Goal: Transaction & Acquisition: Obtain resource

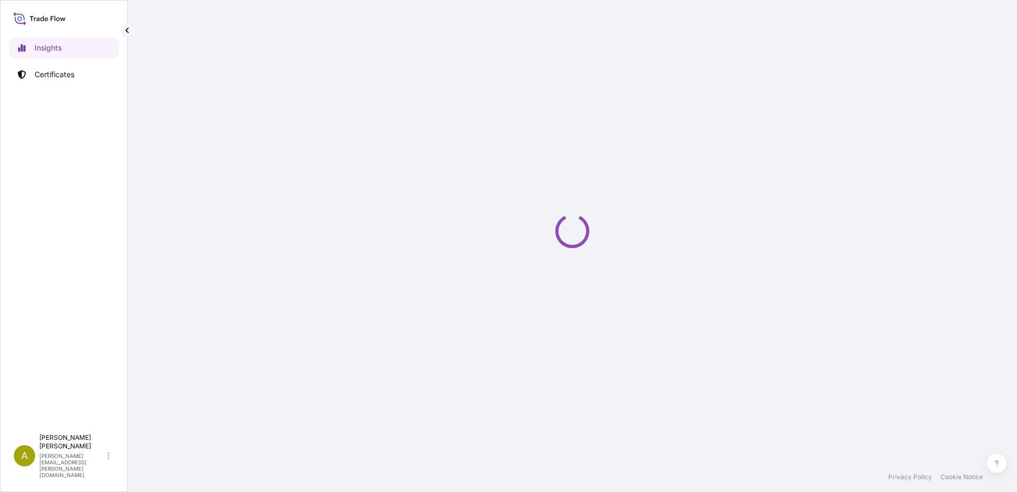
select select "2025"
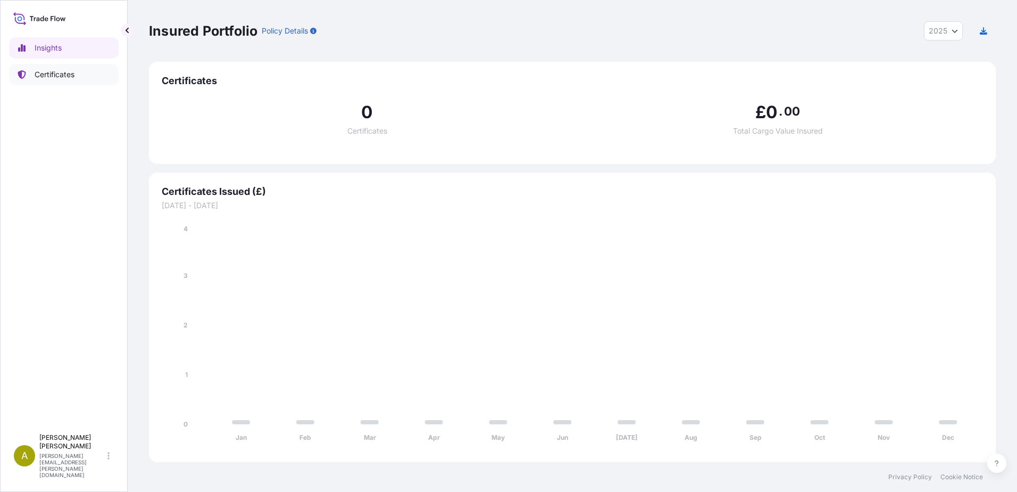
click at [49, 77] on p "Certificates" at bounding box center [55, 74] width 40 height 11
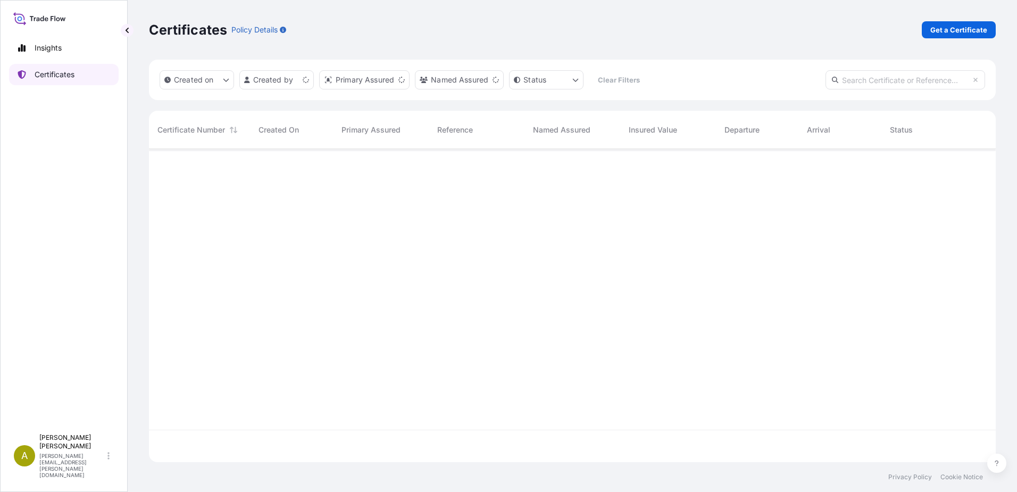
scroll to position [311, 839]
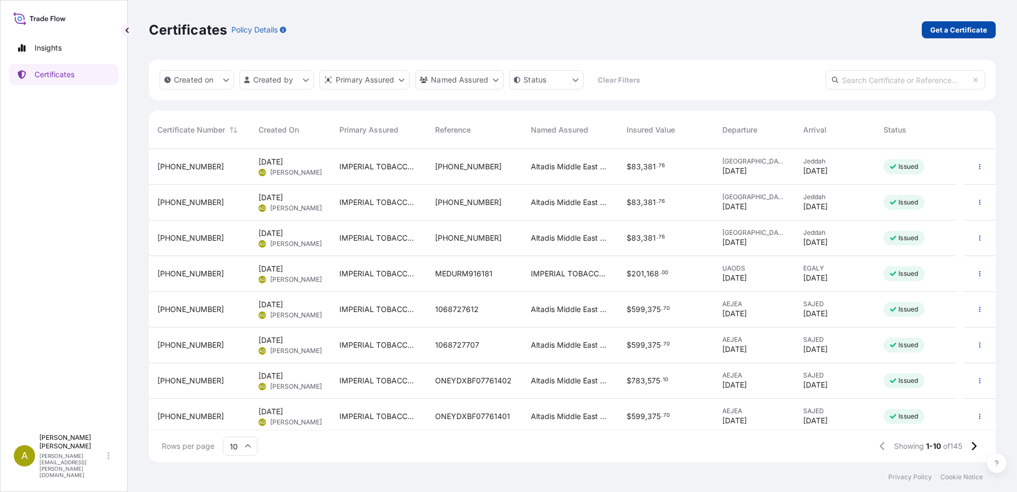
click at [957, 33] on p "Get a Certificate" at bounding box center [959, 29] width 57 height 11
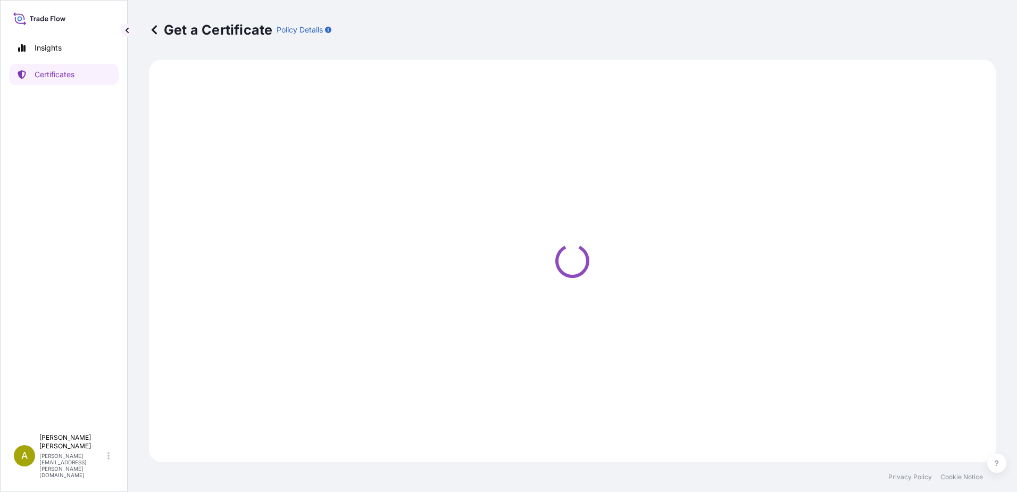
select select "Sea"
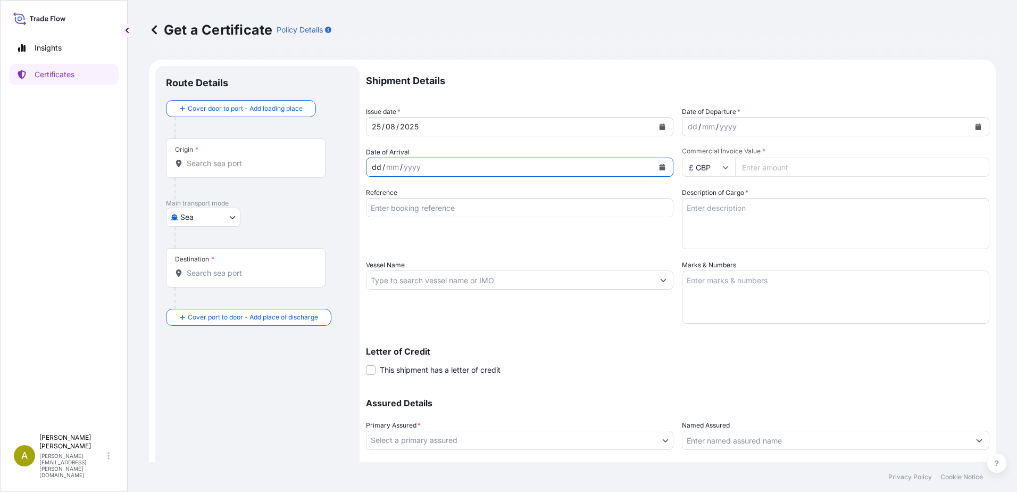
click at [431, 167] on div "dd / mm / yyyy" at bounding box center [510, 167] width 287 height 19
click at [660, 169] on icon "Calendar" at bounding box center [663, 167] width 6 height 6
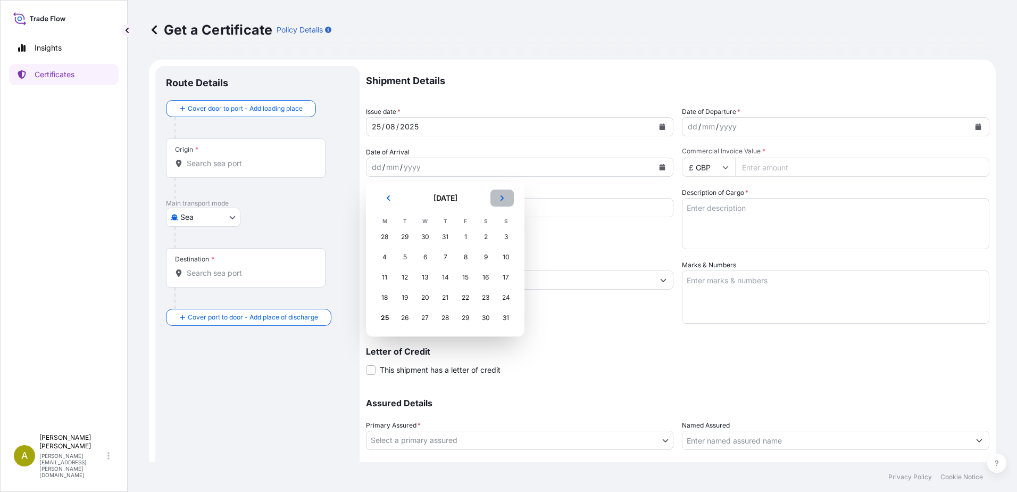
click at [502, 196] on icon "Next" at bounding box center [502, 198] width 6 height 6
click at [467, 235] on div "5" at bounding box center [465, 236] width 19 height 19
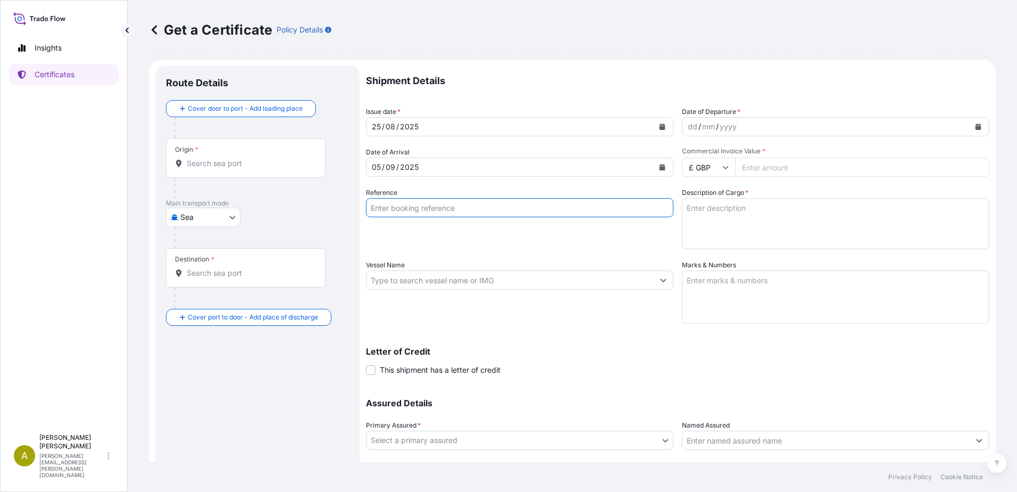
click at [467, 210] on input "Reference" at bounding box center [520, 207] width 308 height 19
type input "[PHONE_NUMBER]"
click at [624, 283] on input "Vessel Name" at bounding box center [510, 279] width 287 height 19
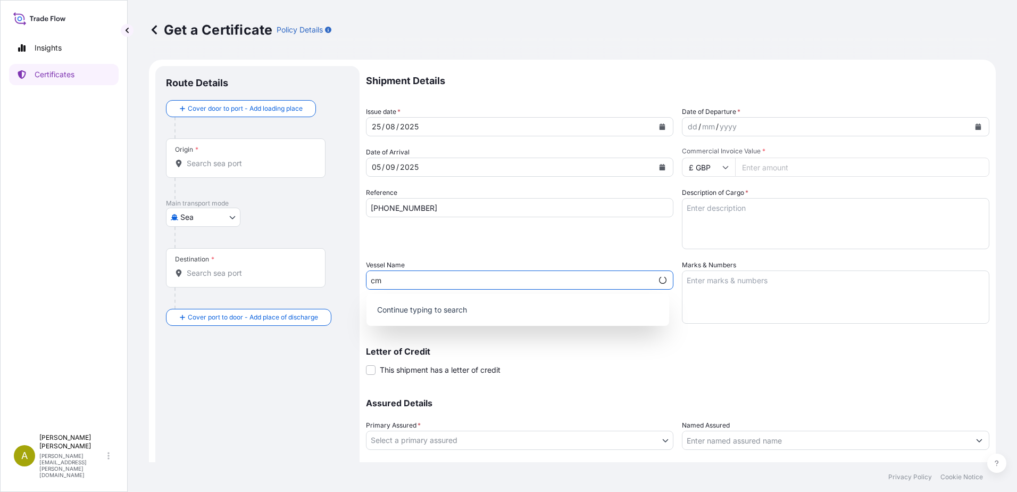
type input "c"
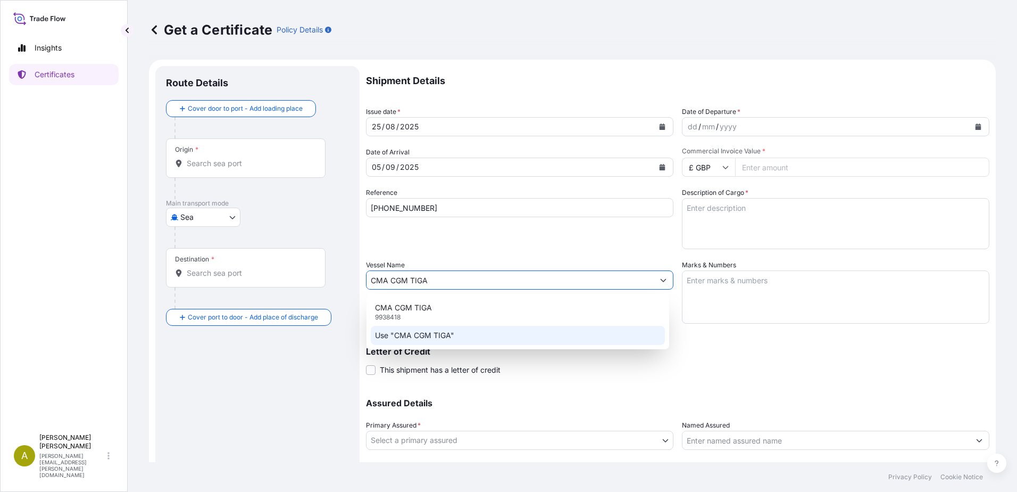
click at [433, 337] on p "Use "CMA CGM TIGA"" at bounding box center [414, 335] width 79 height 11
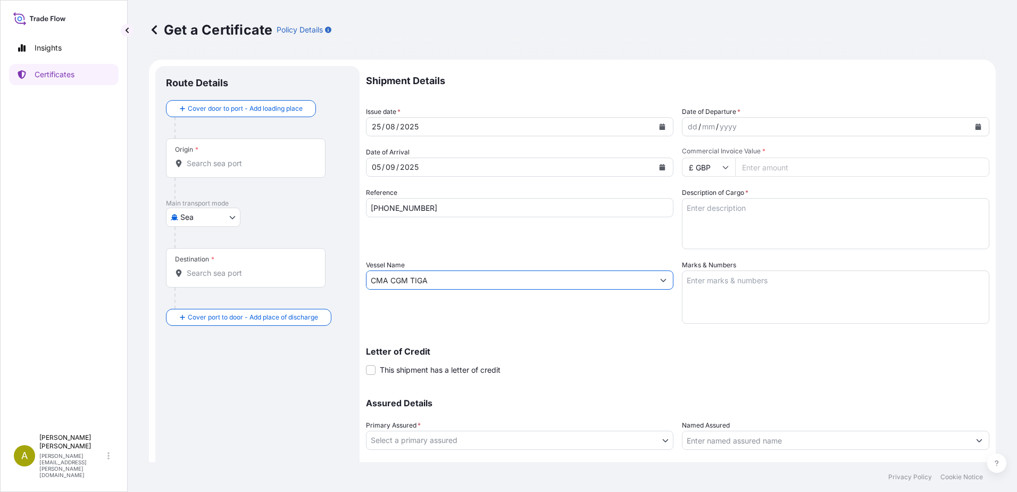
type input "CMA CGM TIGA"
click at [775, 128] on div "dd / mm / yyyy" at bounding box center [826, 126] width 287 height 19
click at [976, 127] on icon "Calendar" at bounding box center [979, 126] width 6 height 6
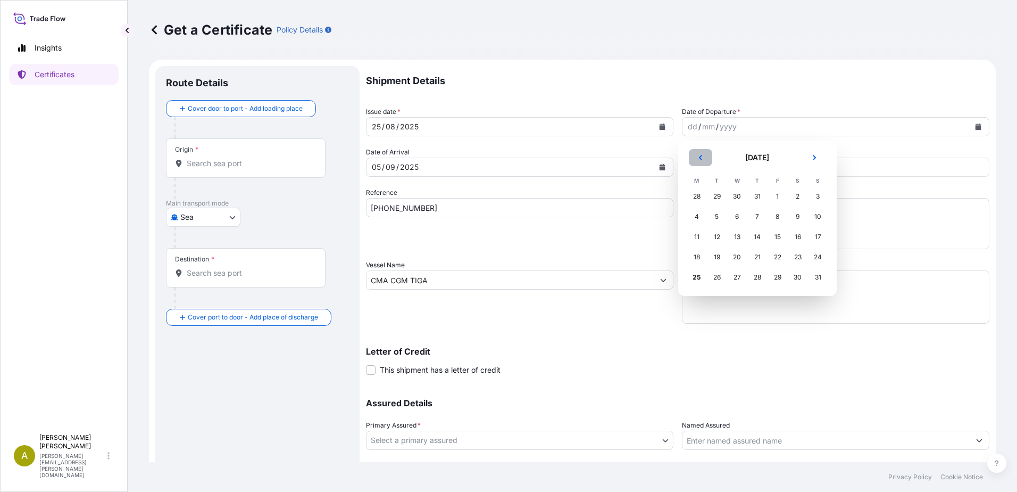
click at [703, 161] on button "Previous" at bounding box center [700, 157] width 23 height 17
click at [776, 215] on div "11" at bounding box center [777, 216] width 19 height 19
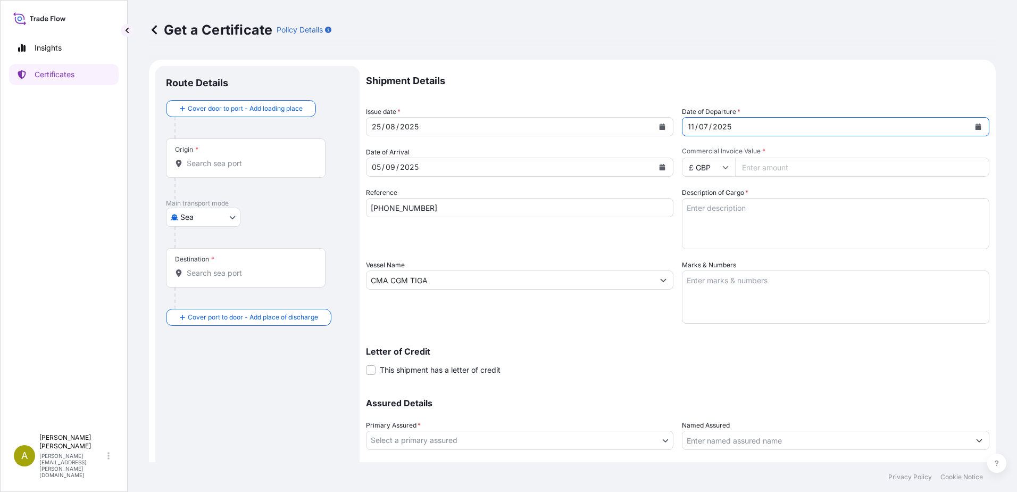
click at [723, 164] on icon at bounding box center [726, 167] width 6 height 6
click at [713, 201] on div "€ EUR" at bounding box center [705, 196] width 45 height 20
type input "€ EUR"
click at [746, 170] on input "Commercial Invoice Value *" at bounding box center [862, 167] width 254 height 19
type input "497845"
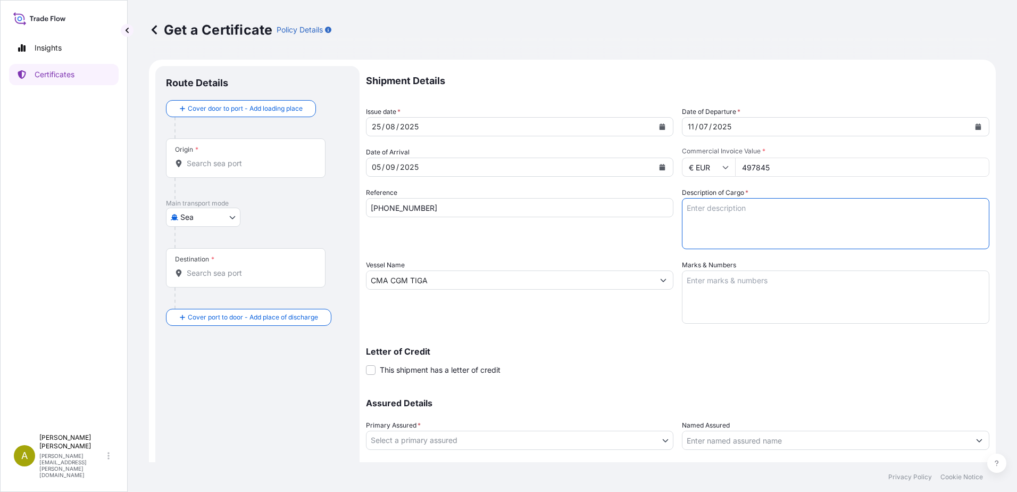
click at [729, 209] on textarea "Description of Cargo *" at bounding box center [836, 223] width 308 height 51
click at [886, 221] on textarea "[PERSON_NAME] to KRIBI (sea) + KRIBI to NDJAMENA (truck) : 6x40' HC containers …" at bounding box center [836, 223] width 308 height 51
type textarea "[PERSON_NAME] to KRIBI (sea) + KRIBI to NDJAMENA (truck) : 6x40' HC containers …"
click at [717, 283] on textarea "Marks & Numbers" at bounding box center [836, 296] width 308 height 53
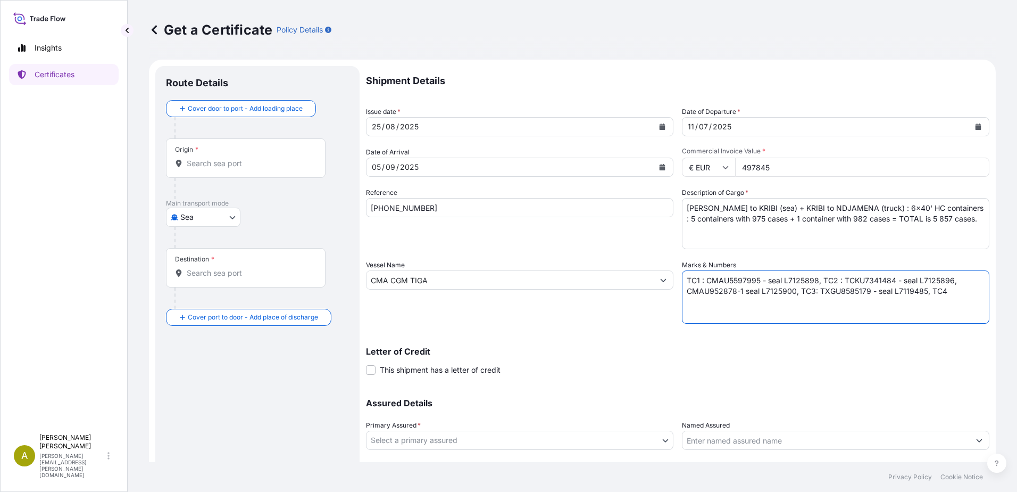
click at [683, 292] on textarea "TC1 : CMAU5597995 - seal L7125898, TC2 : TCKU7341484 - seal L7125896, CMAU95287…" at bounding box center [836, 296] width 308 height 53
click at [810, 291] on textarea "TC1 : CMAU5597995 - seal L7125898, TC2 : TCKU7341484 - seal L7125896, TC3: CMAU…" at bounding box center [836, 296] width 308 height 53
click at [941, 291] on textarea "TC1 : CMAU5597995 - seal L7125898, TC2 : TCKU7341484 - seal L7125896, TC3: CMAU…" at bounding box center [836, 296] width 308 height 53
click at [891, 335] on div "Letter of Credit This shipment has a letter of credit Letter of credit * Letter…" at bounding box center [678, 354] width 624 height 41
click at [928, 303] on textarea "TC1 : CMAU5597995 - seal L7125898, TC2 : TCKU7341484 - seal L7125896, TC3: CMAU…" at bounding box center [836, 296] width 308 height 53
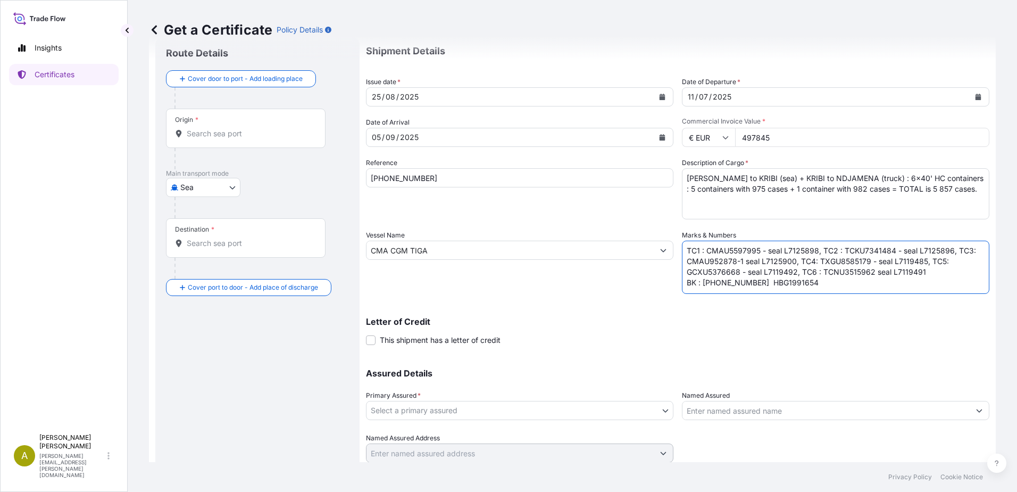
scroll to position [67, 0]
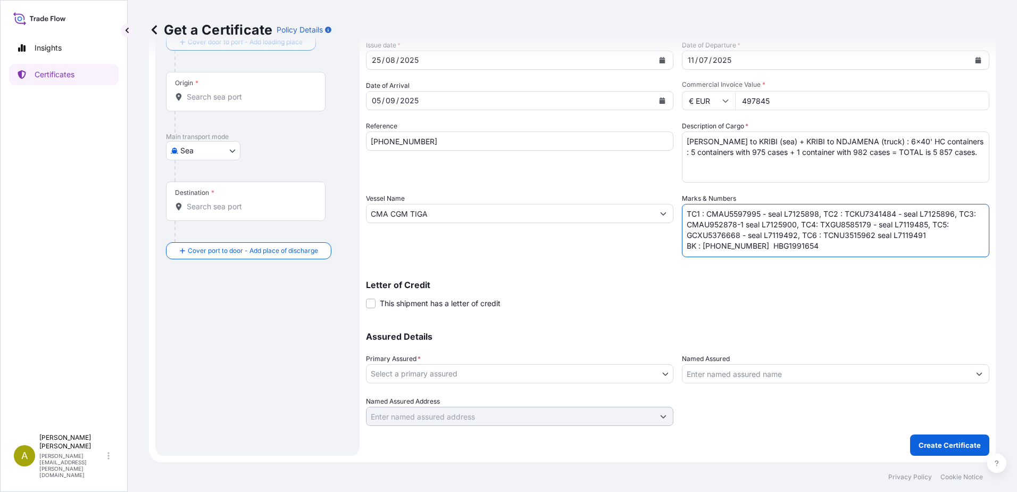
type textarea "TC1 : CMAU5597995 - seal L7125898, TC2 : TCKU7341484 - seal L7125896, TC3: CMAU…"
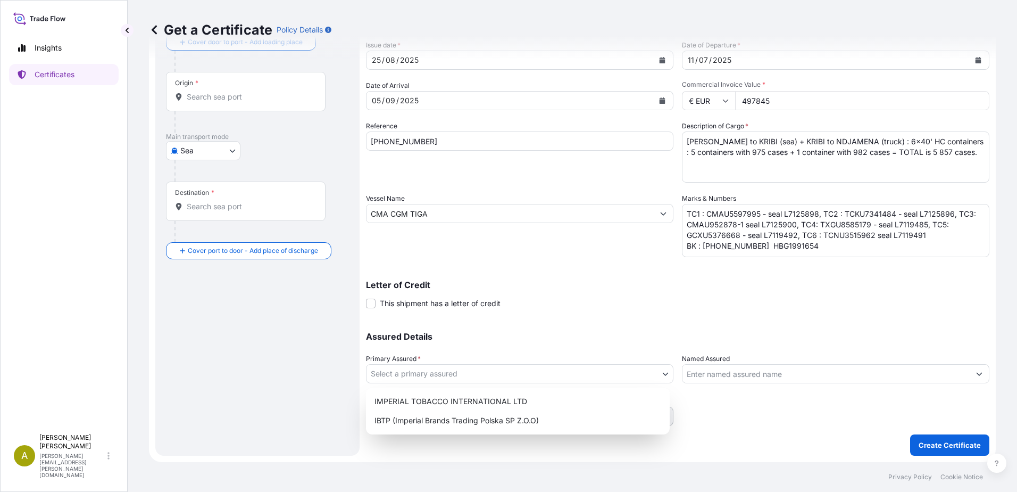
click at [660, 376] on body "Insights Certificates A [PERSON_NAME] [PERSON_NAME][EMAIL_ADDRESS][PERSON_NAME]…" at bounding box center [508, 246] width 1017 height 492
click at [500, 401] on div "IMPERIAL TOBACCO INTERNATIONAL LTD" at bounding box center [517, 401] width 295 height 19
select select "31694"
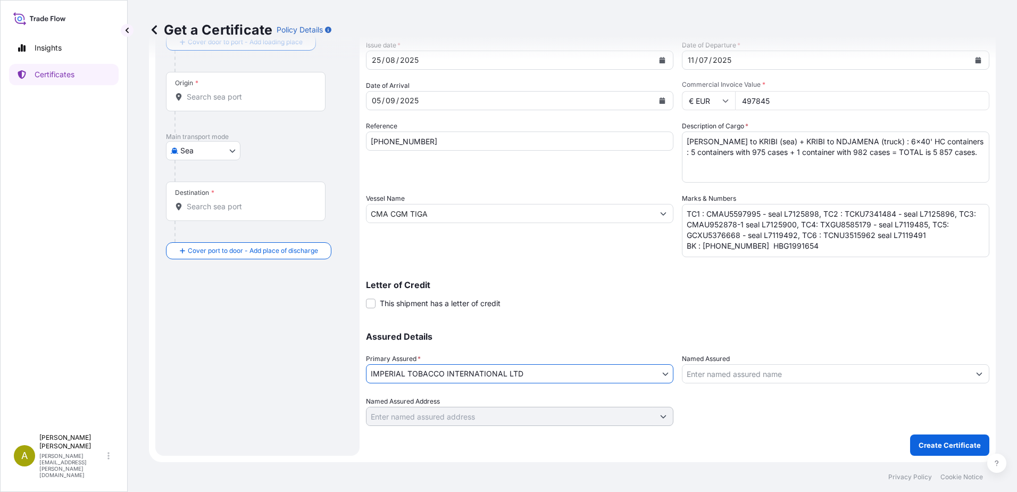
click at [977, 375] on icon "Show suggestions" at bounding box center [980, 374] width 6 height 3
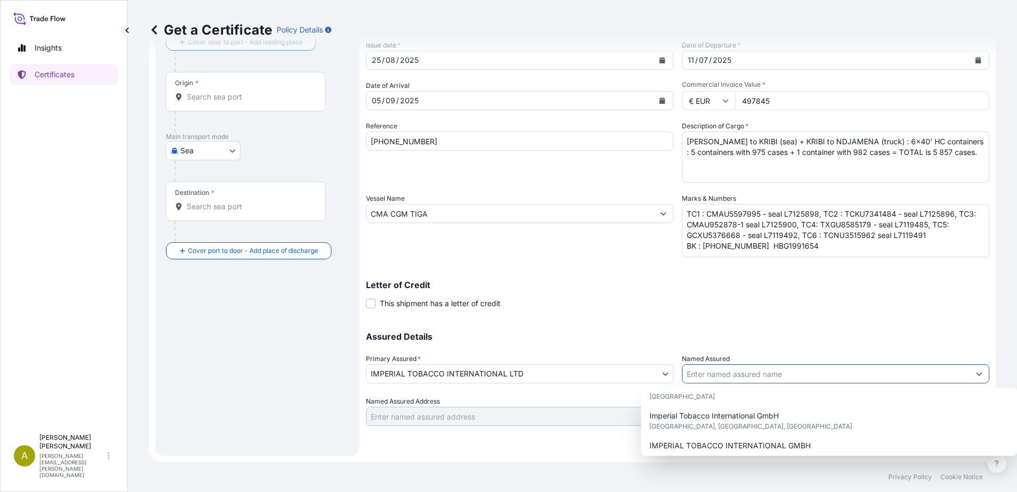
scroll to position [144, 0]
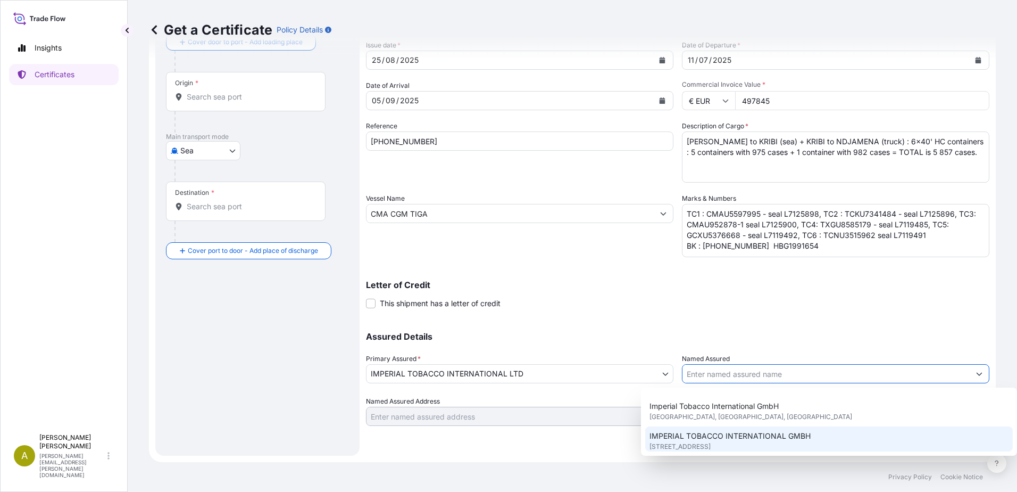
click at [742, 431] on span "IMPERIAL TOBACCO INTERNATIONAL GMBH" at bounding box center [730, 436] width 161 height 11
type input "IMPERIAL TOBACCO INTERNATIONAL GMBH"
type input "[STREET_ADDRESS]"
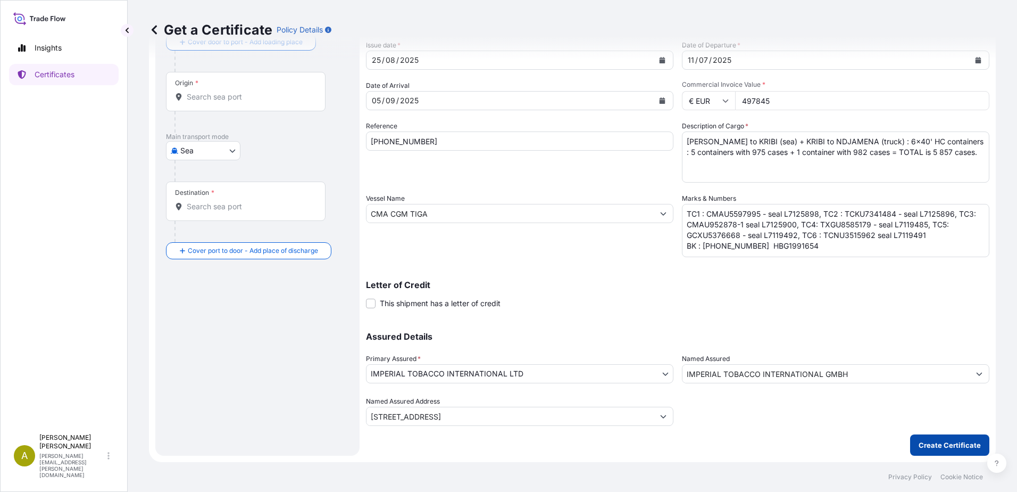
click at [926, 444] on p "Create Certificate" at bounding box center [950, 445] width 62 height 11
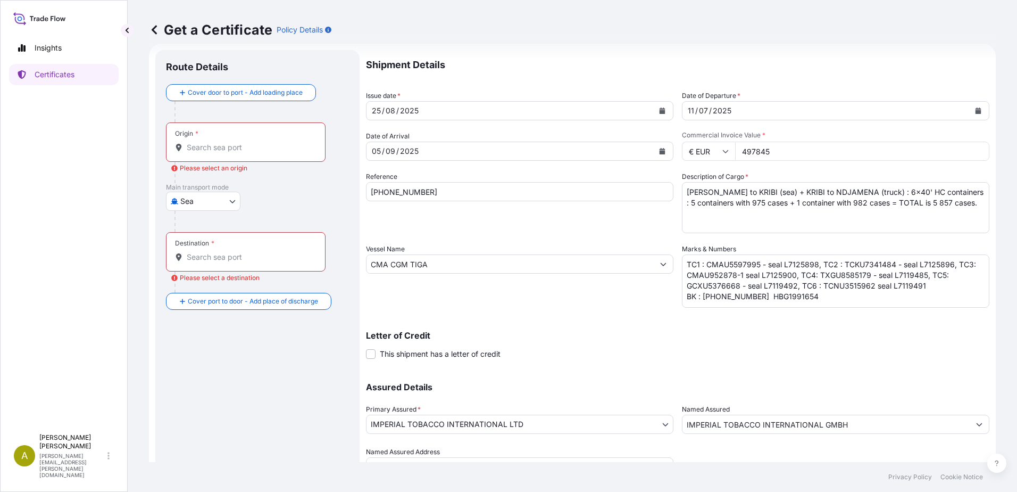
scroll to position [0, 0]
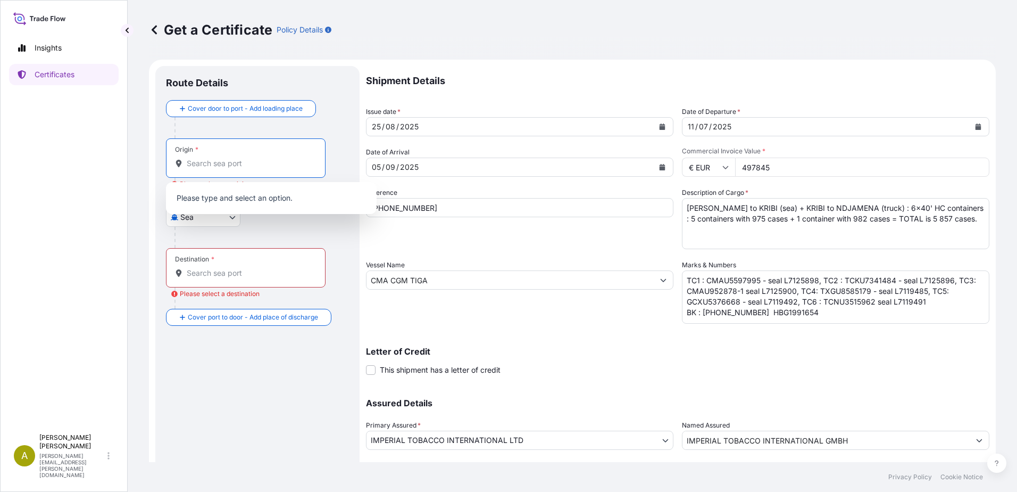
click at [230, 162] on input "Origin * Please select an origin" at bounding box center [250, 163] width 126 height 11
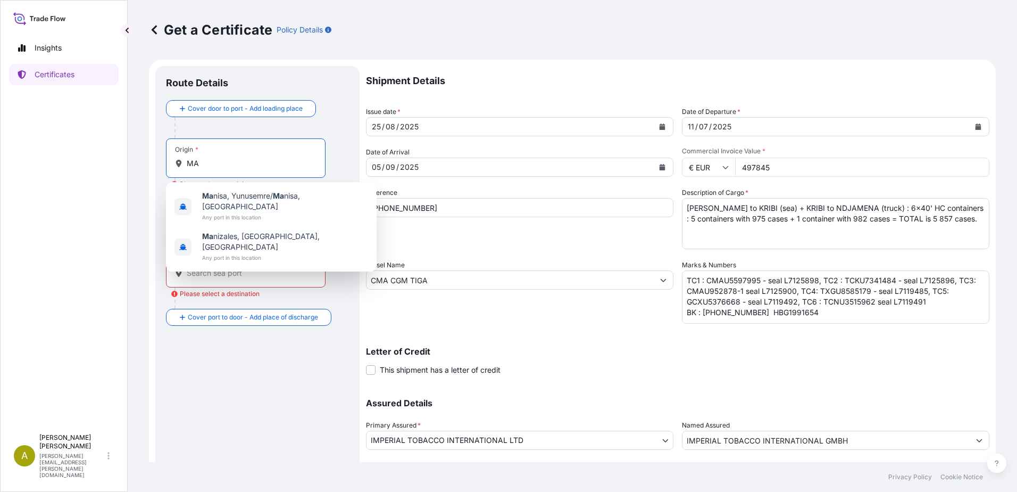
type input "M"
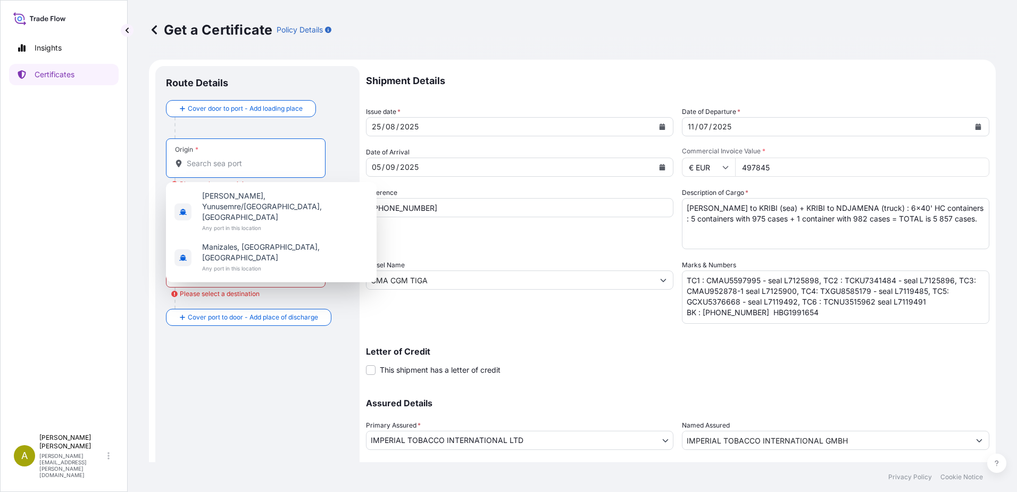
type input "A"
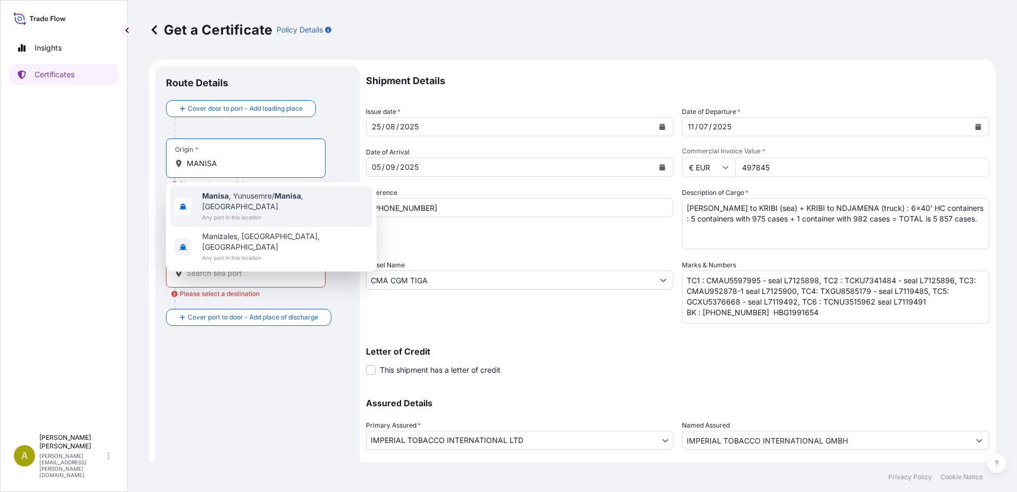
click at [210, 195] on b "Manisa" at bounding box center [215, 195] width 27 height 9
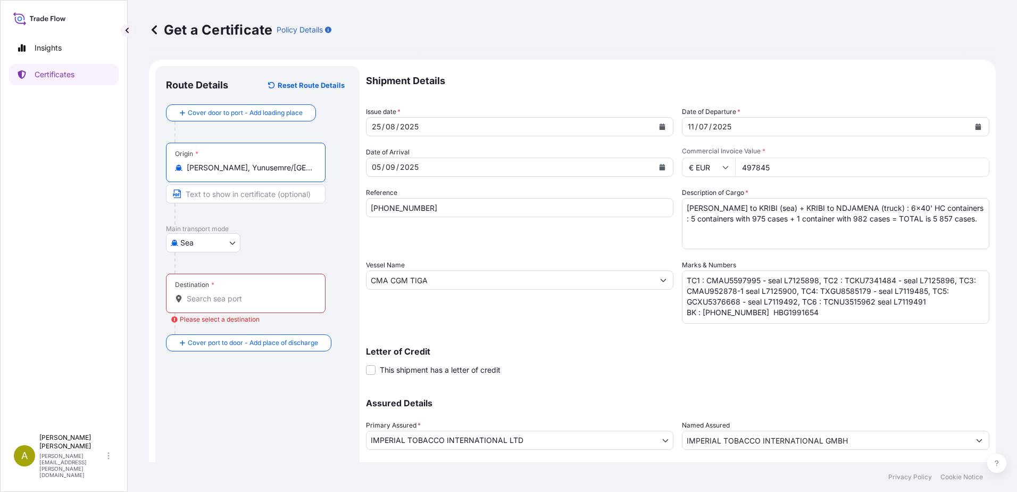
click at [308, 168] on input "[PERSON_NAME], Yunusemre/[GEOGRAPHIC_DATA], [GEOGRAPHIC_DATA]" at bounding box center [250, 167] width 126 height 11
type input "[PERSON_NAME], Yunusemre/[GEOGRAPHIC_DATA], [GEOGRAPHIC_DATA]"
click at [228, 279] on div "Destination *" at bounding box center [246, 293] width 160 height 39
click at [228, 293] on input "Destination * Please select a destination" at bounding box center [250, 298] width 126 height 11
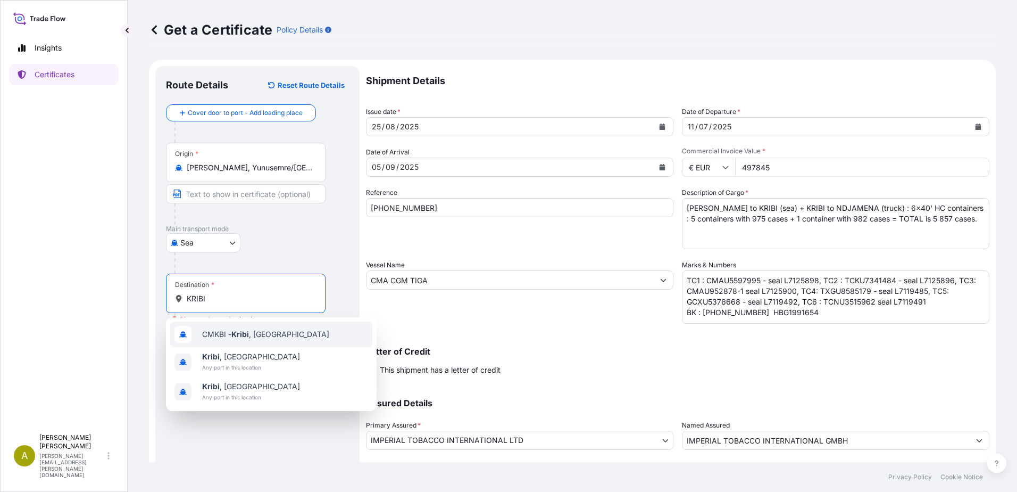
click at [236, 340] on div "CMKBI - [GEOGRAPHIC_DATA] , [GEOGRAPHIC_DATA]" at bounding box center [271, 334] width 202 height 26
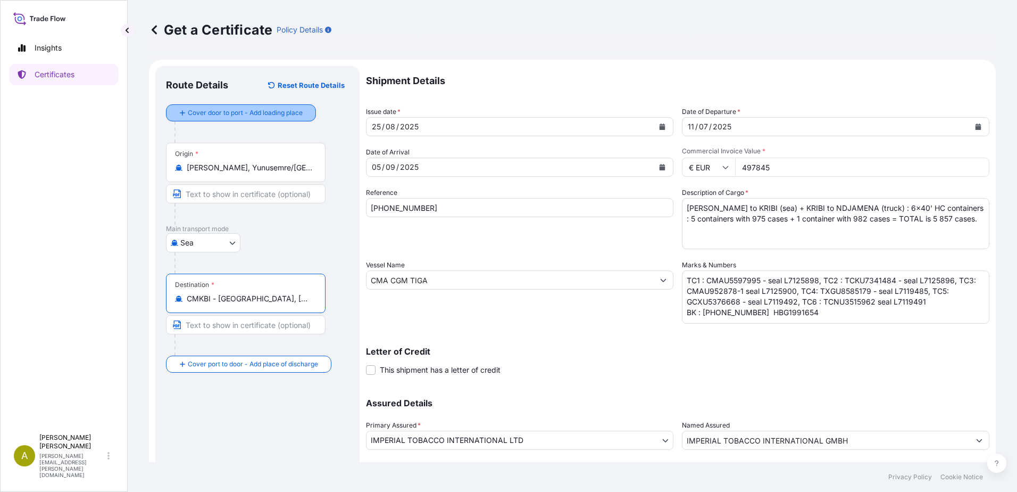
type input "CMKBI - [GEOGRAPHIC_DATA], [GEOGRAPHIC_DATA]"
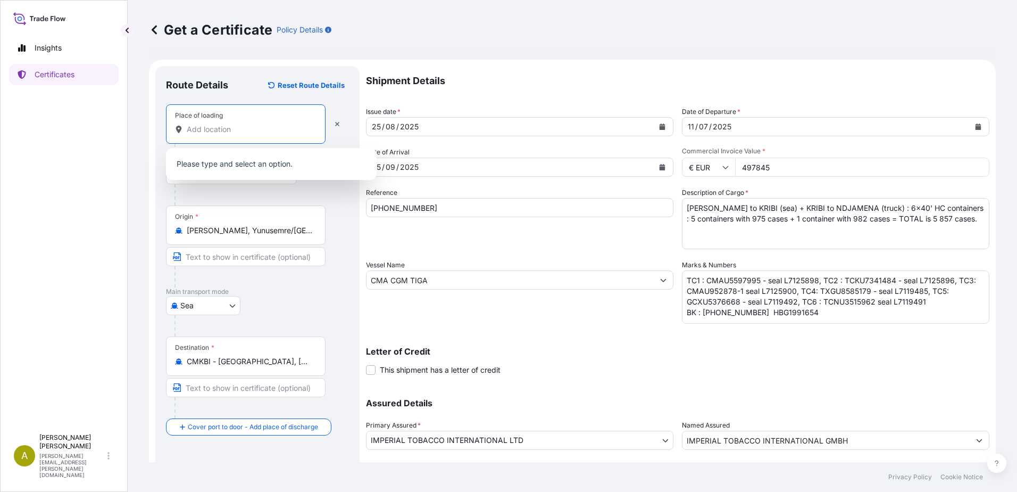
click at [236, 132] on input "Place of loading" at bounding box center [250, 129] width 126 height 11
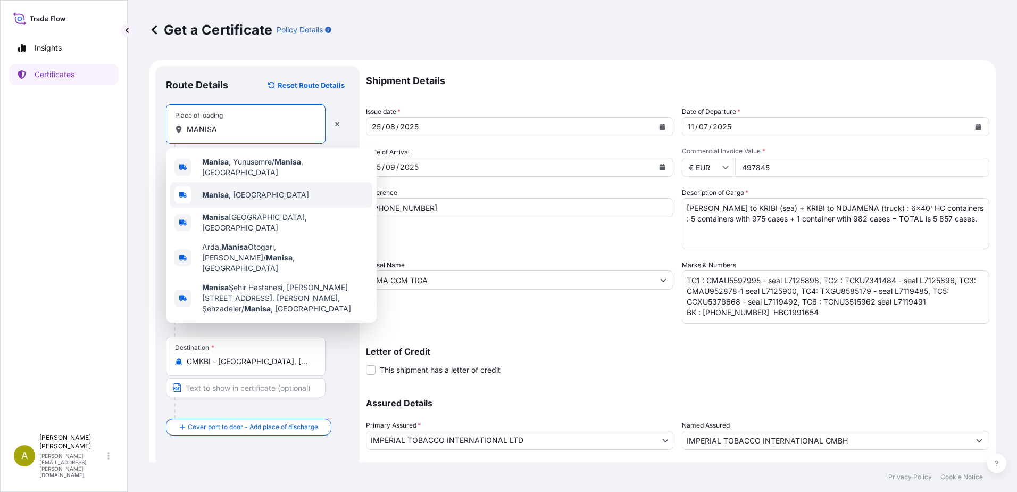
click at [235, 195] on span "[GEOGRAPHIC_DATA] , [GEOGRAPHIC_DATA]" at bounding box center [255, 194] width 107 height 11
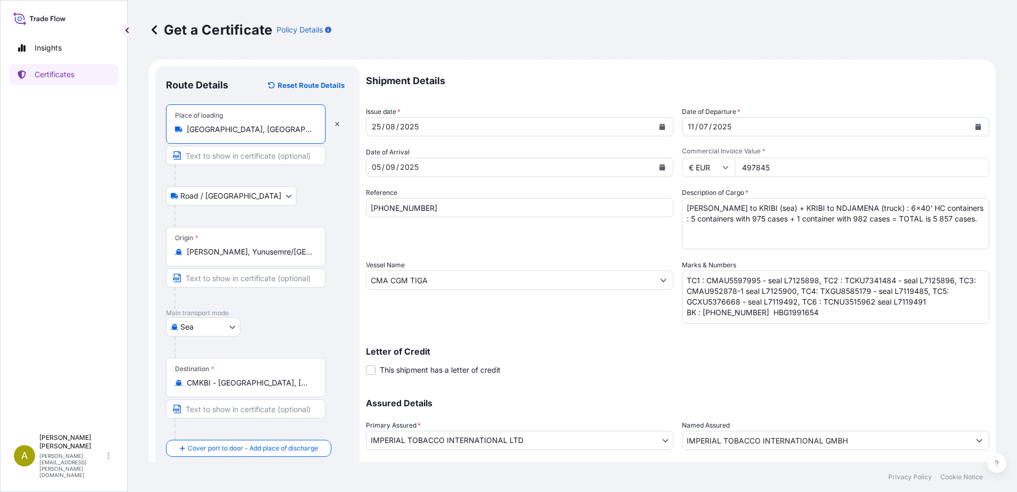
type input "[GEOGRAPHIC_DATA], [GEOGRAPHIC_DATA]"
click at [317, 252] on div "Origin * [GEOGRAPHIC_DATA], Yunusemre/[GEOGRAPHIC_DATA], [GEOGRAPHIC_DATA]" at bounding box center [246, 246] width 160 height 39
click at [312, 252] on input "[PERSON_NAME], Yunusemre/[GEOGRAPHIC_DATA], [GEOGRAPHIC_DATA]" at bounding box center [250, 251] width 126 height 11
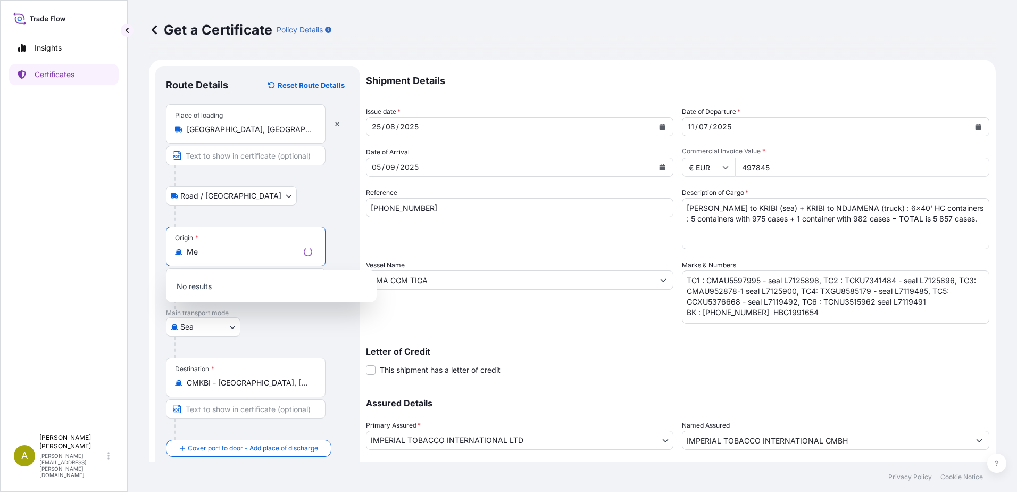
type input "M"
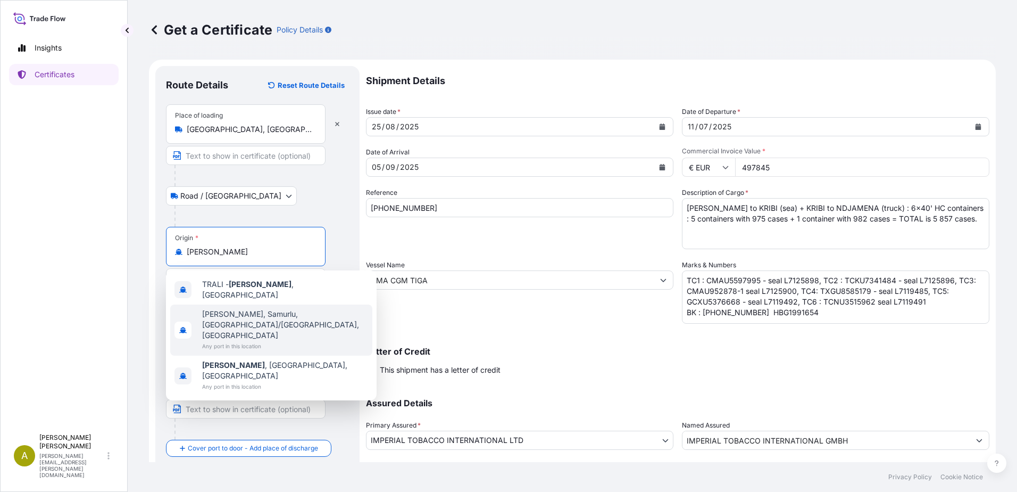
click at [304, 309] on span "[PERSON_NAME], Samurlu, [GEOGRAPHIC_DATA]/[GEOGRAPHIC_DATA], [GEOGRAPHIC_DATA]" at bounding box center [285, 325] width 166 height 32
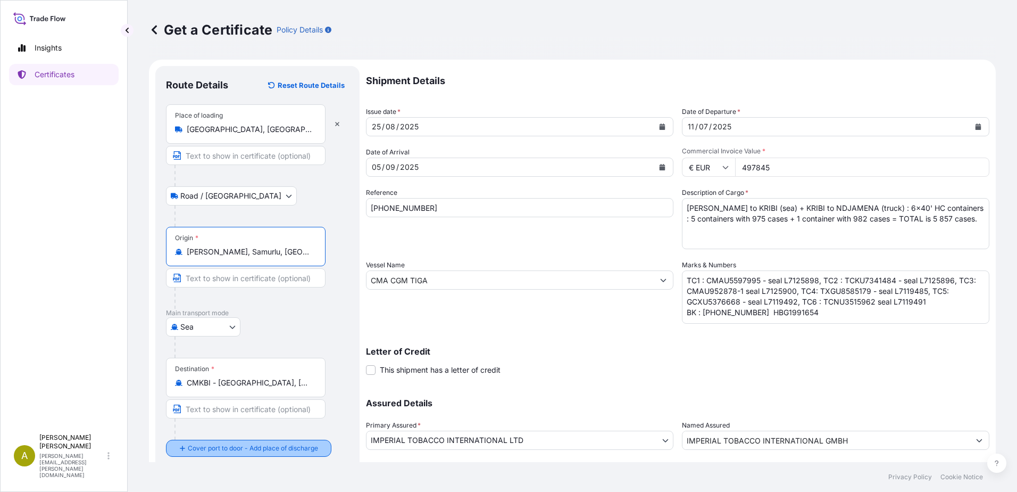
type input "[PERSON_NAME], Samurlu, [GEOGRAPHIC_DATA]/[GEOGRAPHIC_DATA], [GEOGRAPHIC_DATA]"
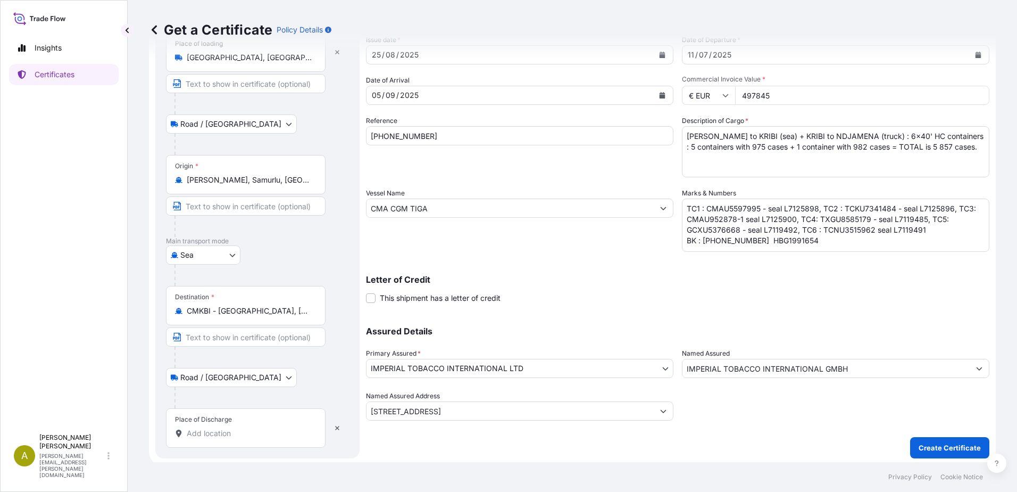
scroll to position [75, 0]
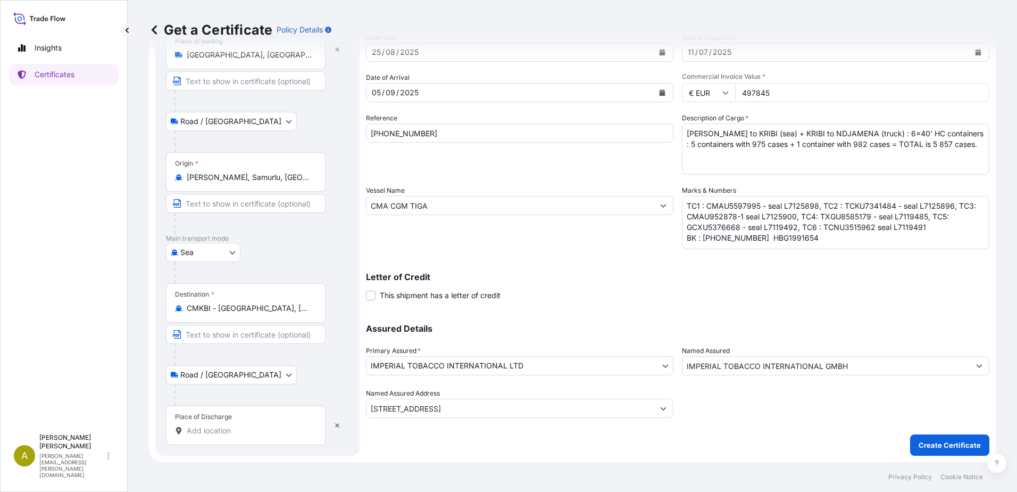
click at [235, 432] on input "Place of Discharge" at bounding box center [250, 430] width 126 height 11
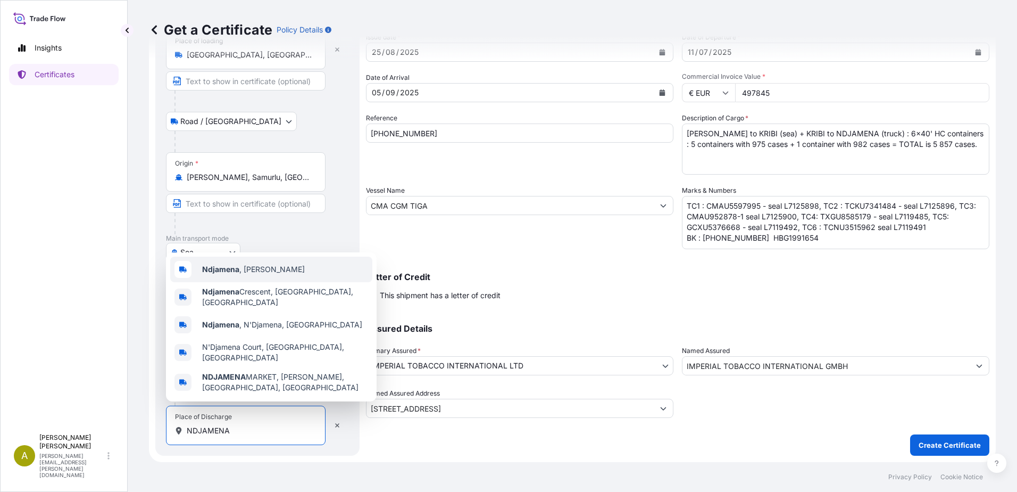
click at [224, 274] on b "Ndjamena" at bounding box center [220, 268] width 37 height 9
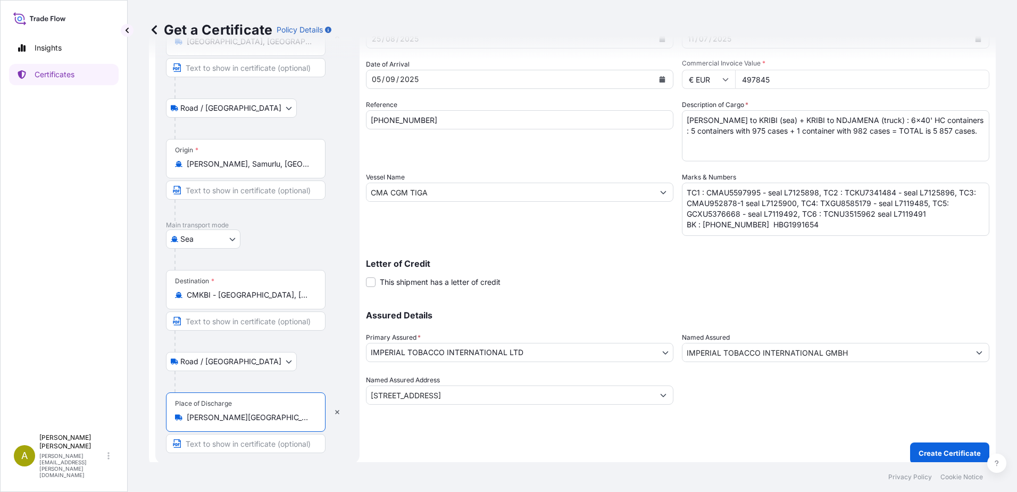
scroll to position [96, 0]
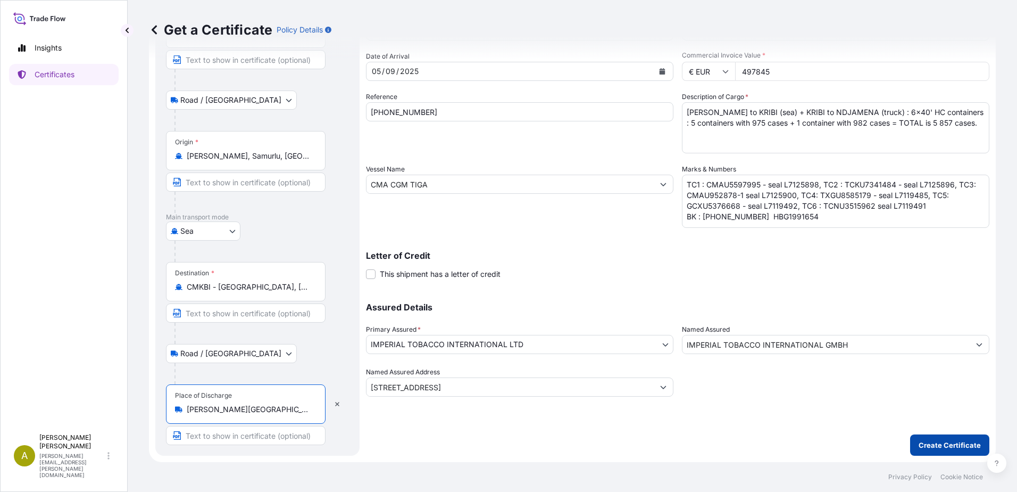
type input "[PERSON_NAME][GEOGRAPHIC_DATA]"
click at [953, 443] on p "Create Certificate" at bounding box center [950, 445] width 62 height 11
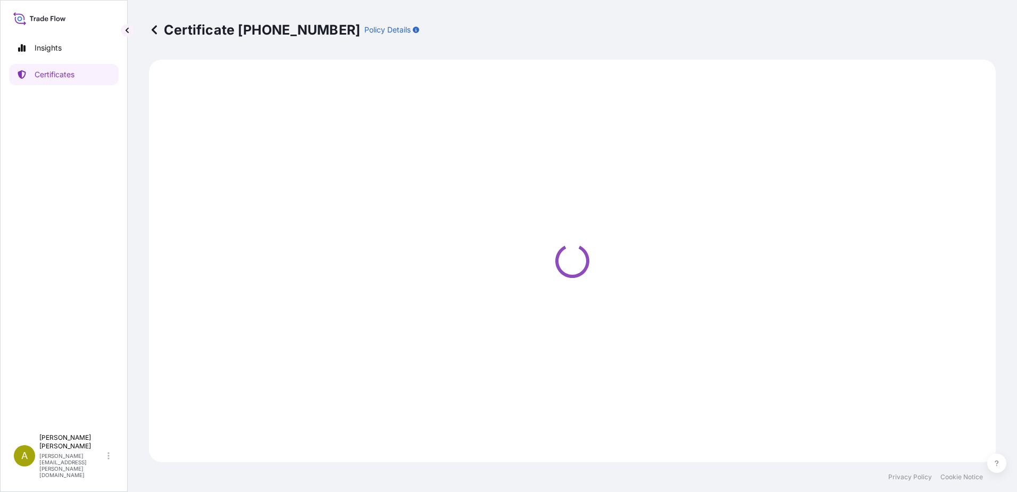
select select "Road / [GEOGRAPHIC_DATA]"
select select "Sea"
select select "Road / [GEOGRAPHIC_DATA]"
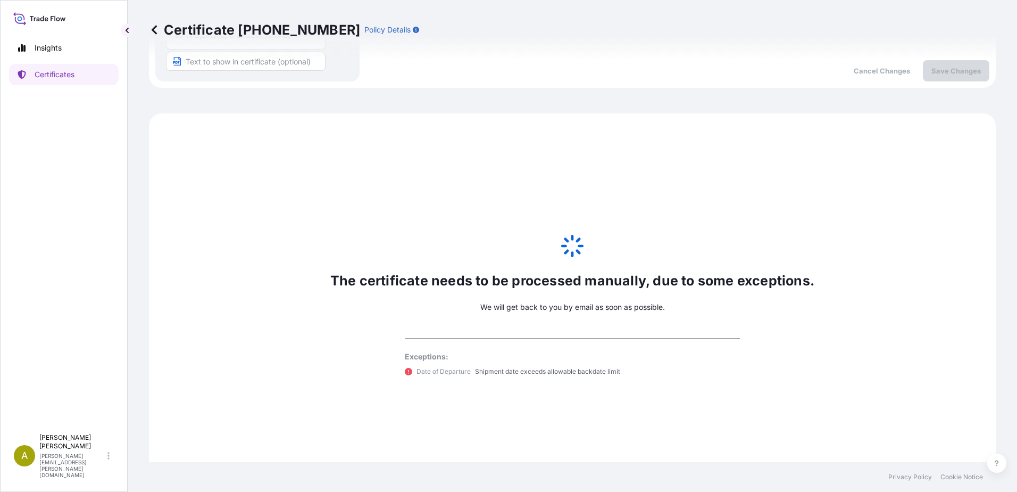
select select "31694"
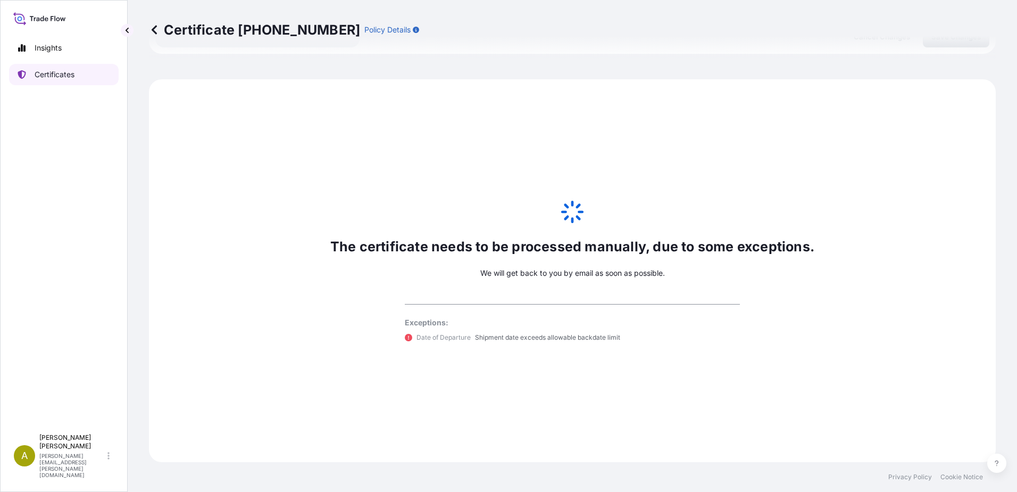
click at [52, 76] on p "Certificates" at bounding box center [55, 74] width 40 height 11
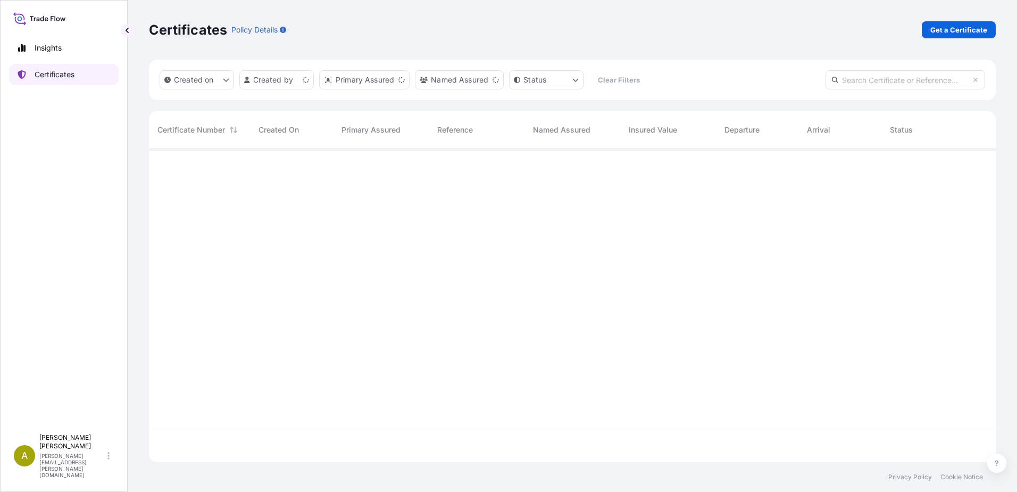
scroll to position [311, 839]
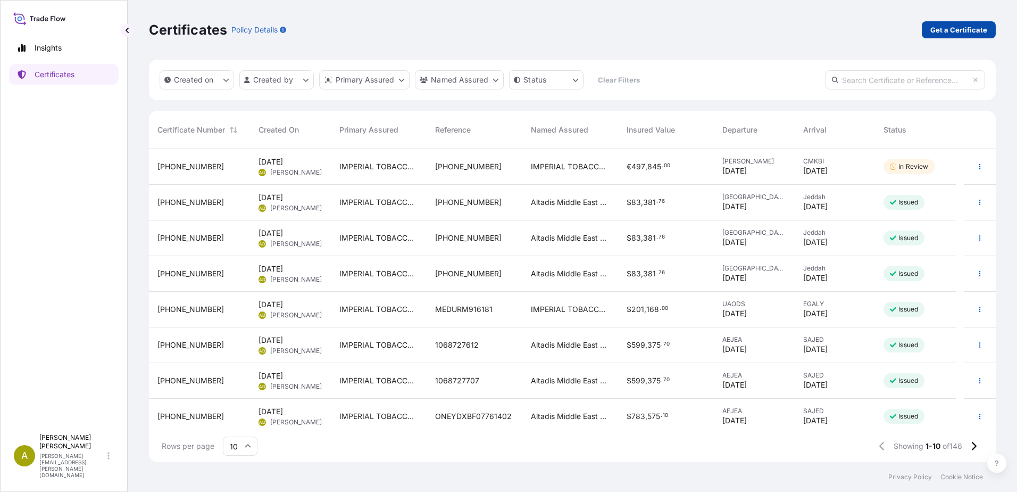
click at [966, 32] on p "Get a Certificate" at bounding box center [959, 29] width 57 height 11
select select "Road / [GEOGRAPHIC_DATA]"
select select "Sea"
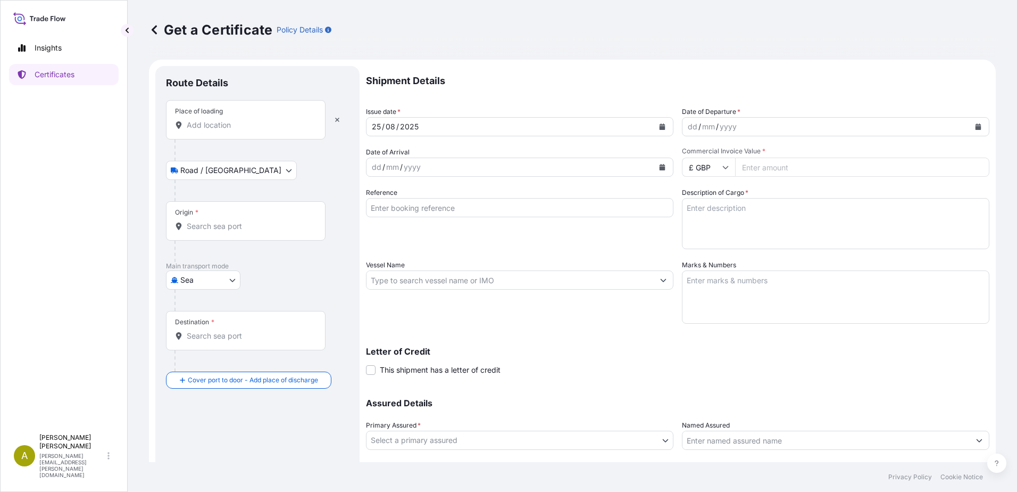
click at [210, 125] on input "Place of loading" at bounding box center [250, 125] width 126 height 11
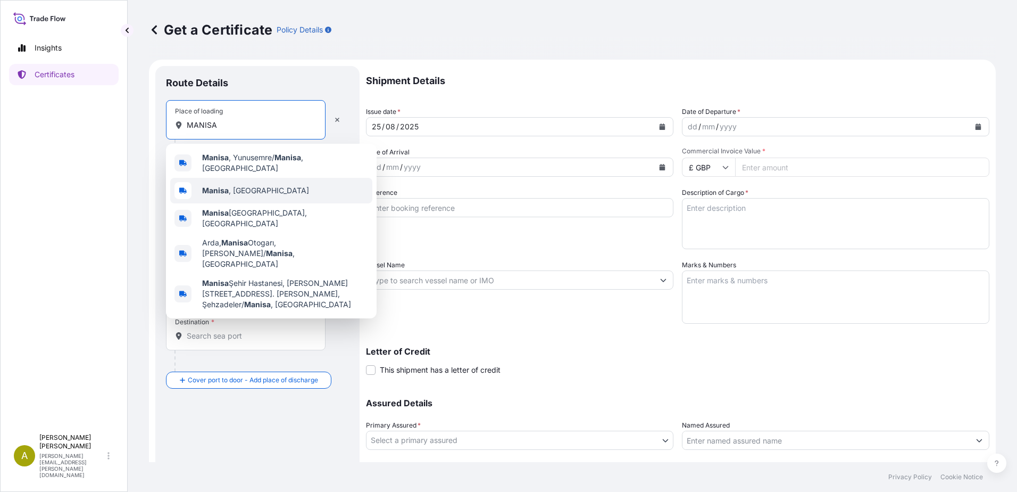
click at [227, 186] on b "Manisa" at bounding box center [215, 190] width 27 height 9
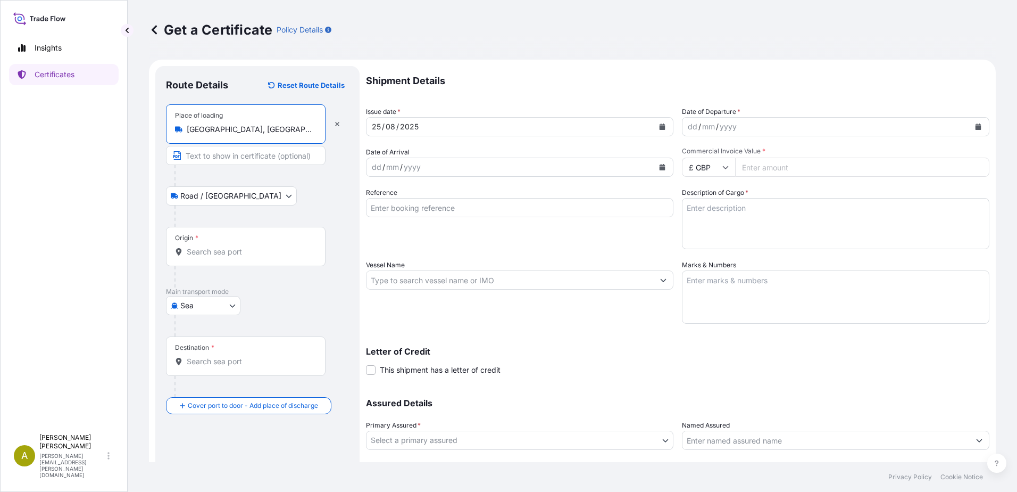
type input "[GEOGRAPHIC_DATA], [GEOGRAPHIC_DATA]"
click at [209, 252] on input "Origin *" at bounding box center [250, 251] width 126 height 11
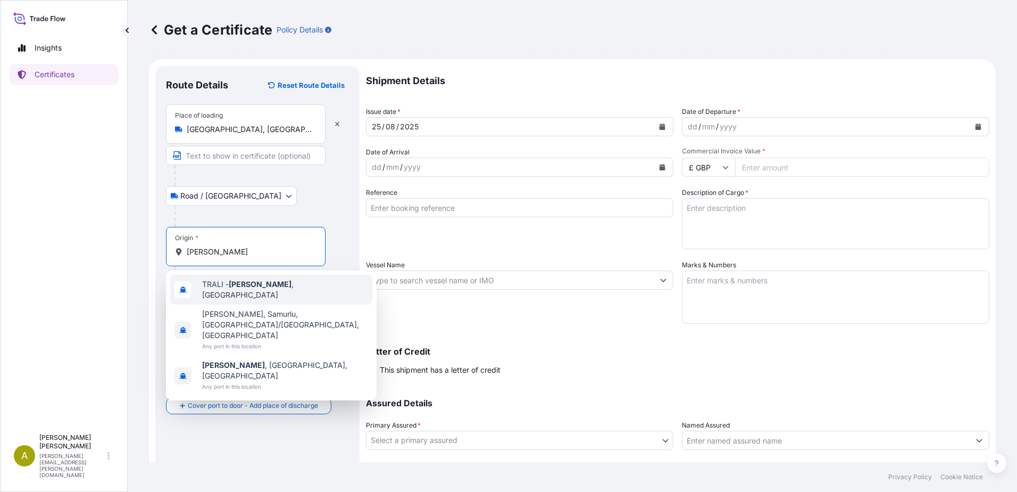
click at [230, 291] on span "[PERSON_NAME][GEOGRAPHIC_DATA] , [GEOGRAPHIC_DATA]" at bounding box center [285, 289] width 166 height 21
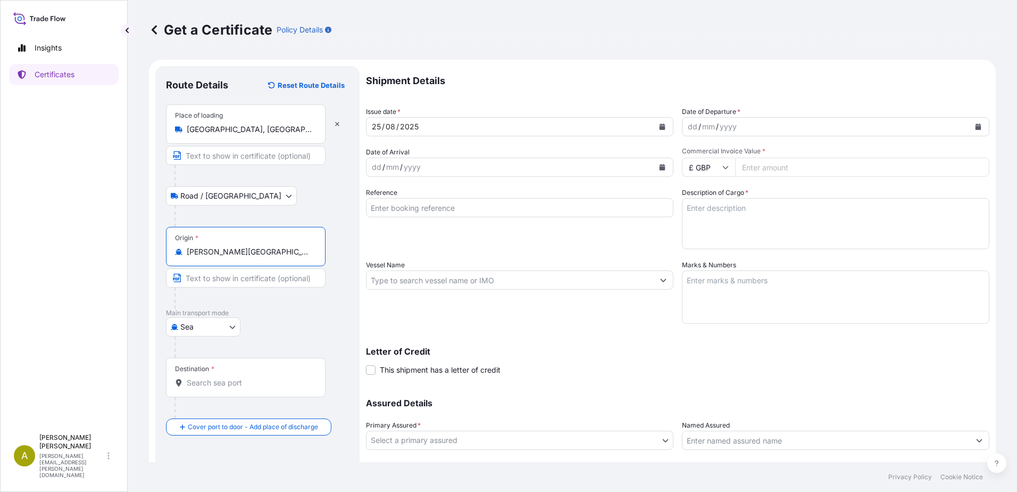
type input "[PERSON_NAME][GEOGRAPHIC_DATA], [GEOGRAPHIC_DATA]"
click at [211, 383] on input "Destination *" at bounding box center [250, 382] width 126 height 11
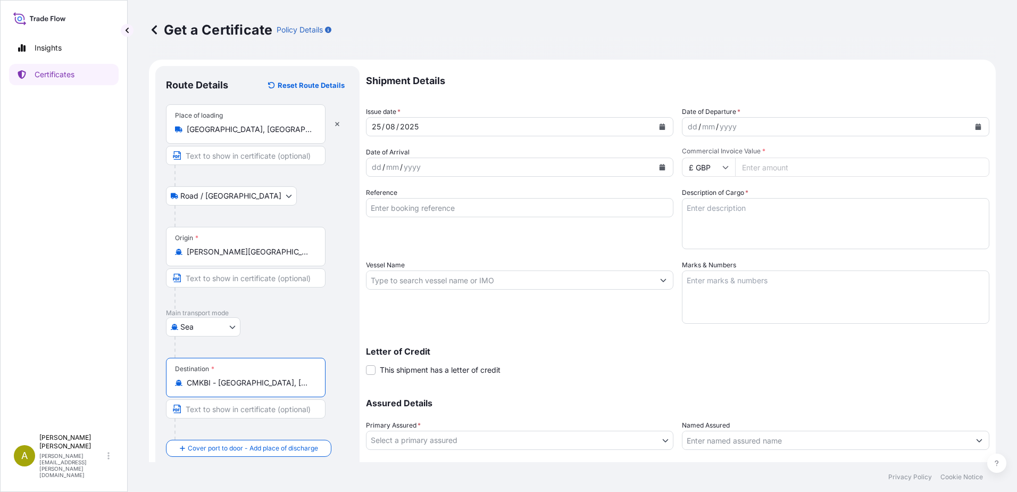
scroll to position [67, 0]
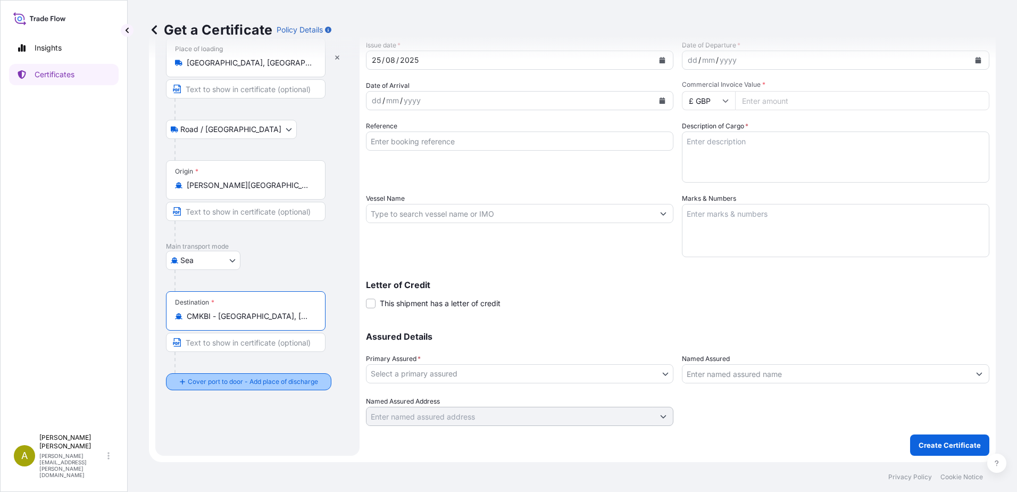
type input "CMKBI - [GEOGRAPHIC_DATA], [GEOGRAPHIC_DATA]"
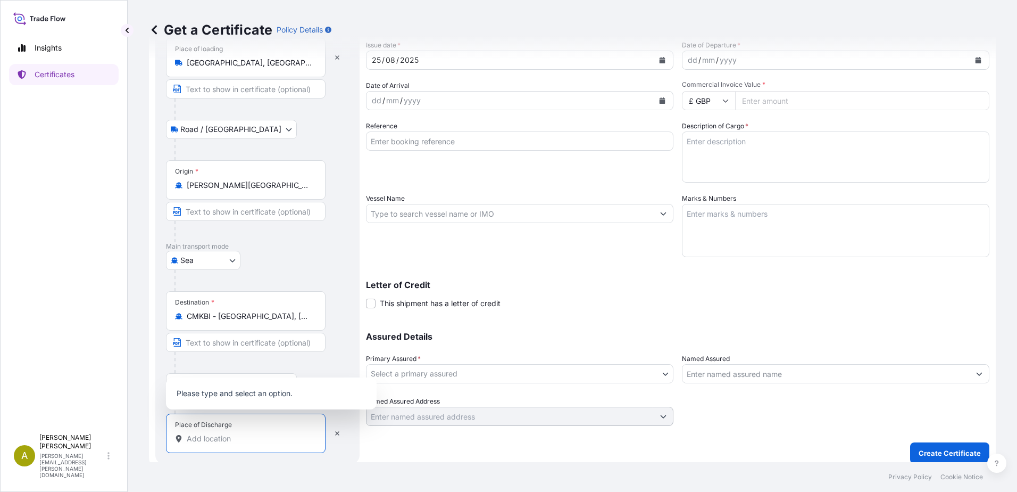
click at [192, 443] on input "Place of Discharge" at bounding box center [250, 438] width 126 height 11
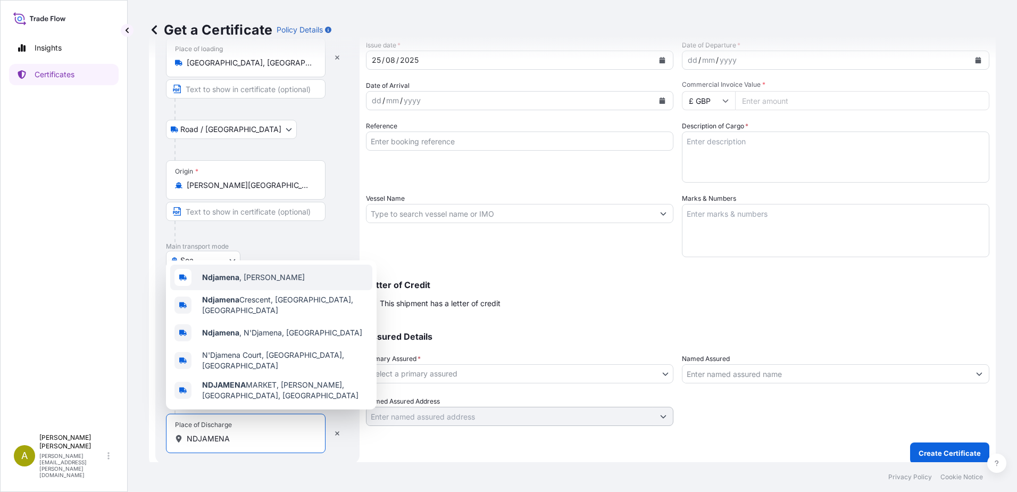
click at [249, 282] on span "[PERSON_NAME][GEOGRAPHIC_DATA]" at bounding box center [253, 277] width 103 height 11
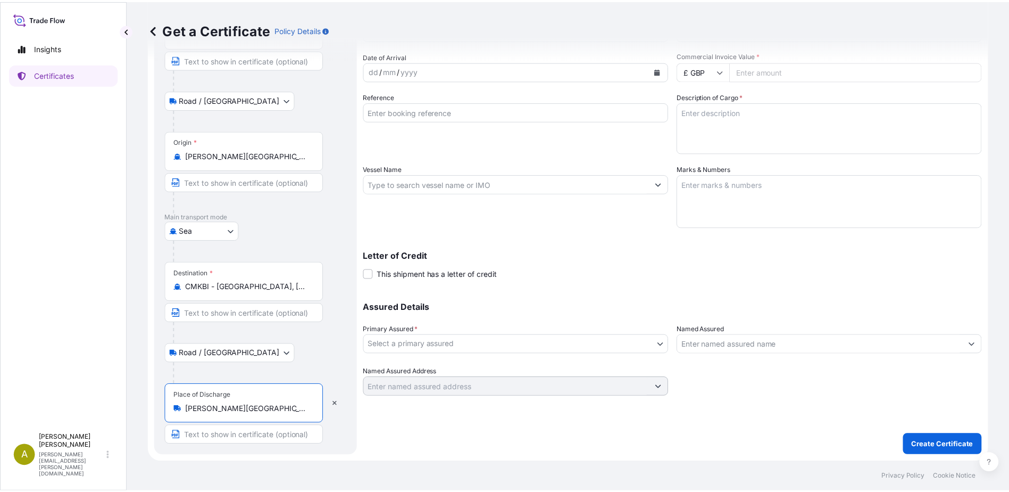
scroll to position [0, 0]
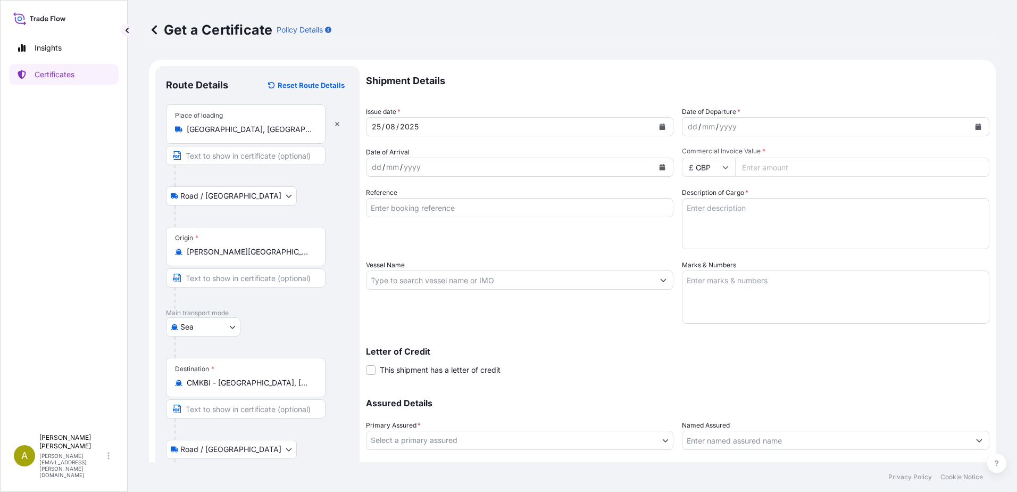
type input "[PERSON_NAME][GEOGRAPHIC_DATA]"
click at [660, 167] on icon "Calendar" at bounding box center [663, 167] width 6 height 6
click at [660, 169] on icon "Calendar" at bounding box center [663, 167] width 6 height 6
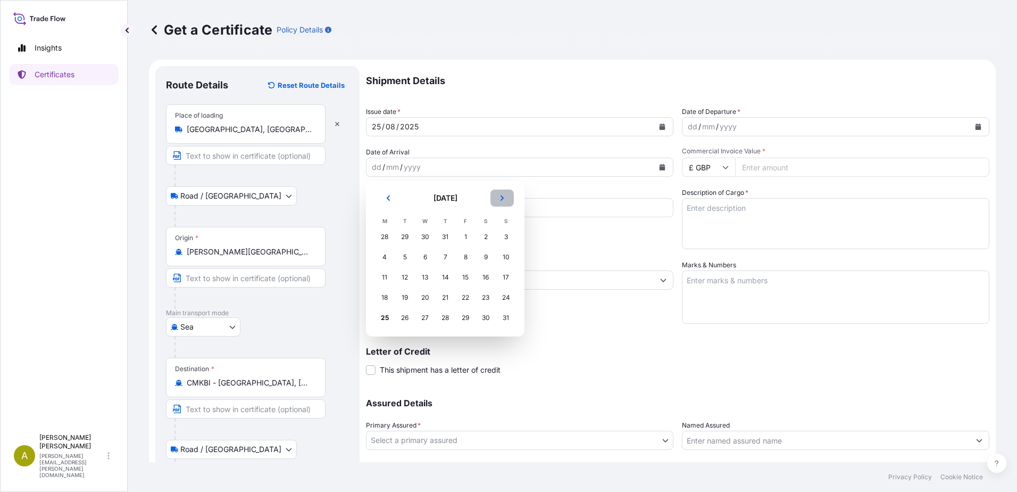
click at [503, 196] on icon "Next" at bounding box center [502, 198] width 6 height 6
click at [426, 237] on div "1" at bounding box center [425, 236] width 19 height 19
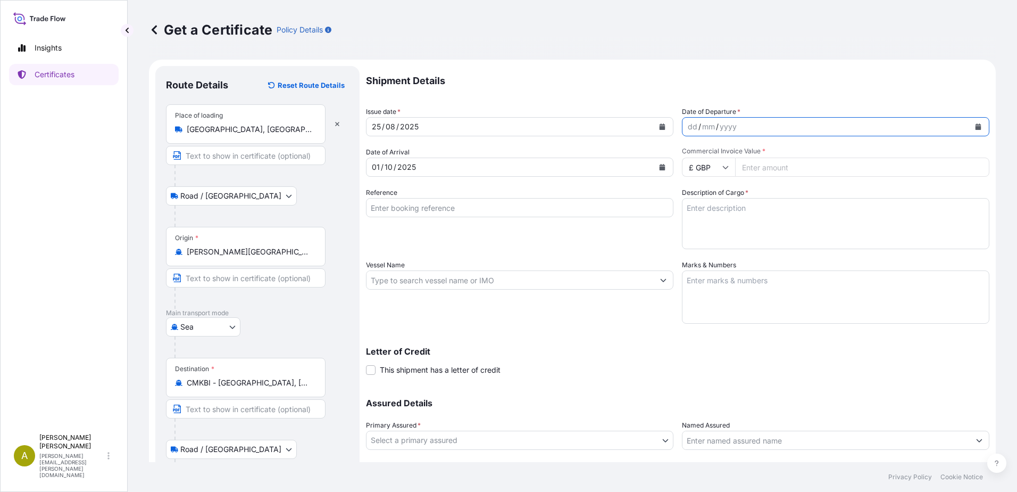
click at [971, 130] on button "Calendar" at bounding box center [978, 126] width 17 height 17
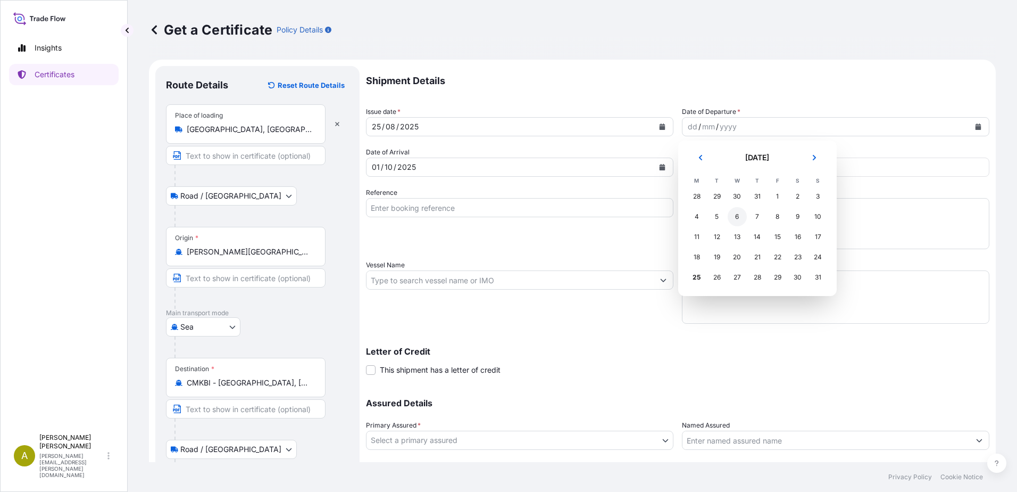
click at [736, 213] on div "6" at bounding box center [737, 216] width 19 height 19
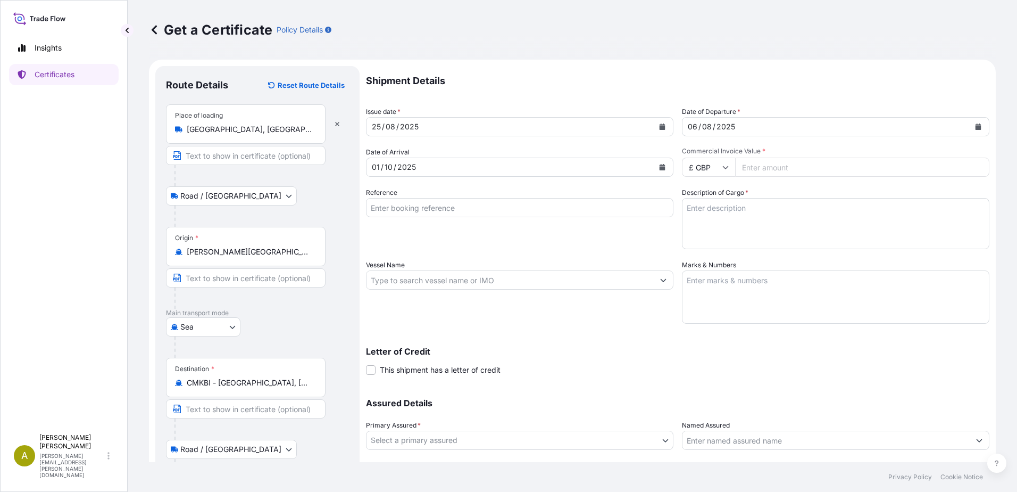
click at [723, 169] on icon at bounding box center [726, 167] width 6 height 3
click at [706, 196] on div "€ EUR" at bounding box center [705, 196] width 45 height 20
type input "€ EUR"
click at [493, 208] on input "Reference" at bounding box center [520, 207] width 308 height 19
type input "[PHONE_NUMBER]"
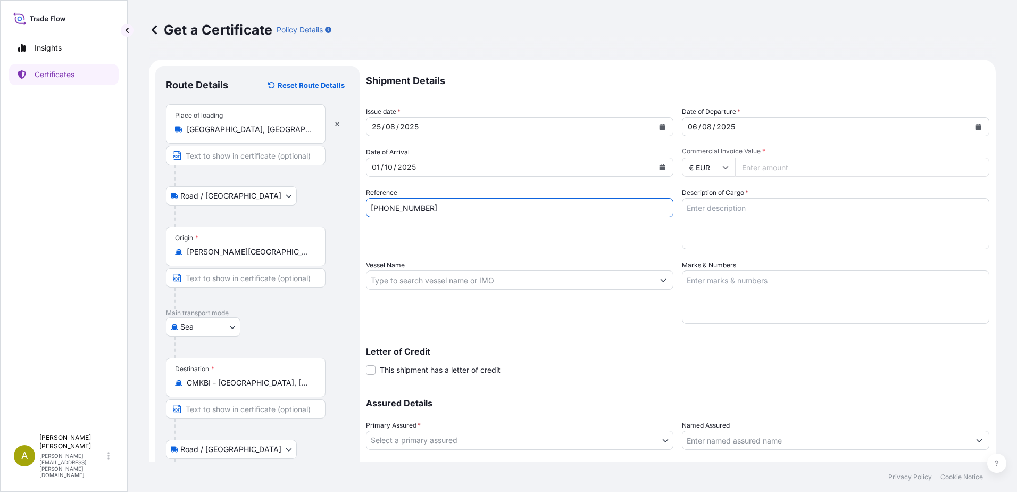
click at [660, 278] on icon "Show suggestions" at bounding box center [663, 280] width 6 height 6
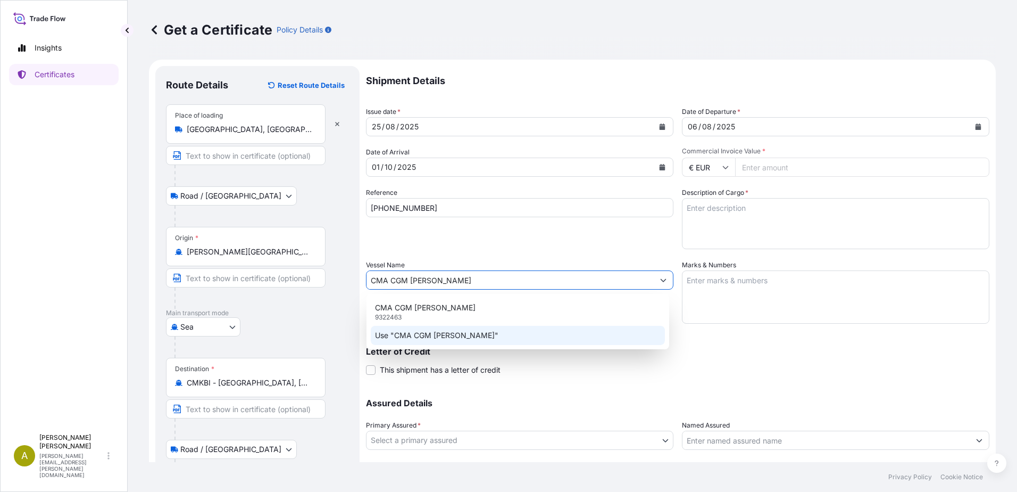
click at [447, 336] on p "Use "CMA CGM [PERSON_NAME]"" at bounding box center [436, 335] width 123 height 11
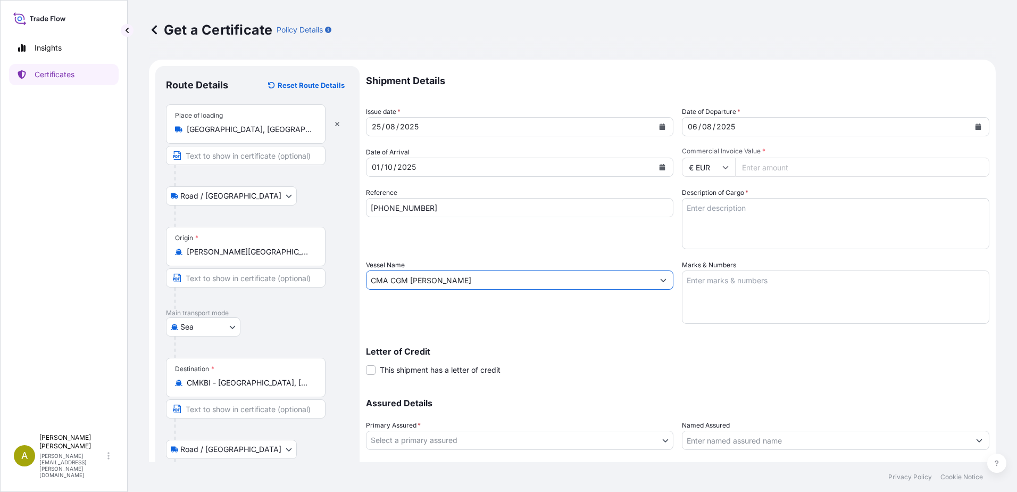
type input "CMA CGM [PERSON_NAME]"
click at [765, 168] on input "Commercial Invoice Value *" at bounding box center [862, 167] width 254 height 19
type input "622710"
click at [729, 209] on textarea "Description of Cargo *" at bounding box center [836, 223] width 308 height 51
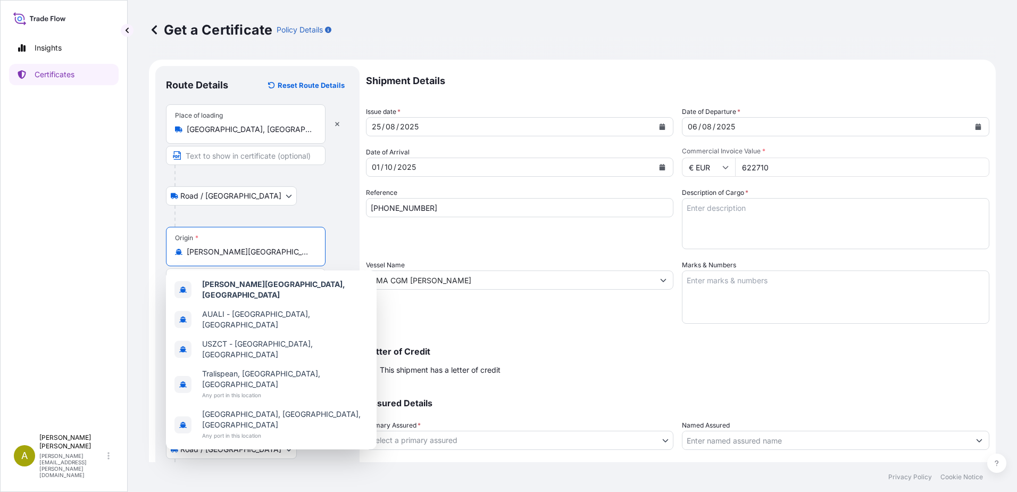
click at [283, 253] on input "[PERSON_NAME][GEOGRAPHIC_DATA], [GEOGRAPHIC_DATA]" at bounding box center [250, 251] width 126 height 11
click at [297, 209] on div at bounding box center [262, 215] width 175 height 21
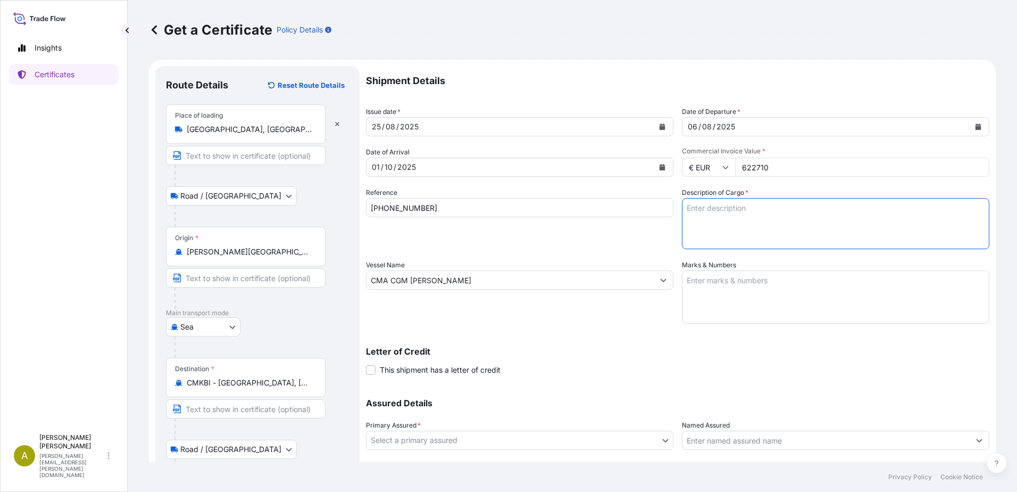
click at [745, 209] on textarea "Description of Cargo *" at bounding box center [836, 223] width 308 height 51
type textarea "7"
click at [771, 221] on textarea "8 x 40' HC containers : 7 x40'HC with 975 cases in each + 1 x 40' HC with 501 c…" at bounding box center [836, 223] width 308 height 51
click at [813, 220] on textarea "8 x 40' HC containers : 7 x40'HC with 975 cases in each + 1 x 40' HC with 501 c…" at bounding box center [836, 223] width 308 height 51
click at [734, 283] on textarea "Marks & Numbers" at bounding box center [836, 296] width 308 height 53
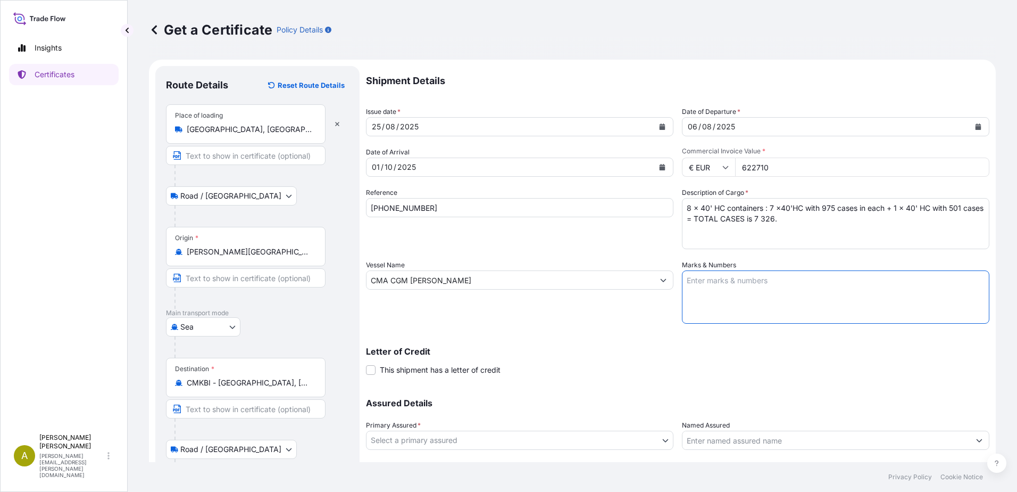
click at [682, 205] on textarea "8 x 40' HC containers : 7 x40'HC with 975 cases in each + 1 x 40' HC with 501 c…" at bounding box center [836, 223] width 308 height 51
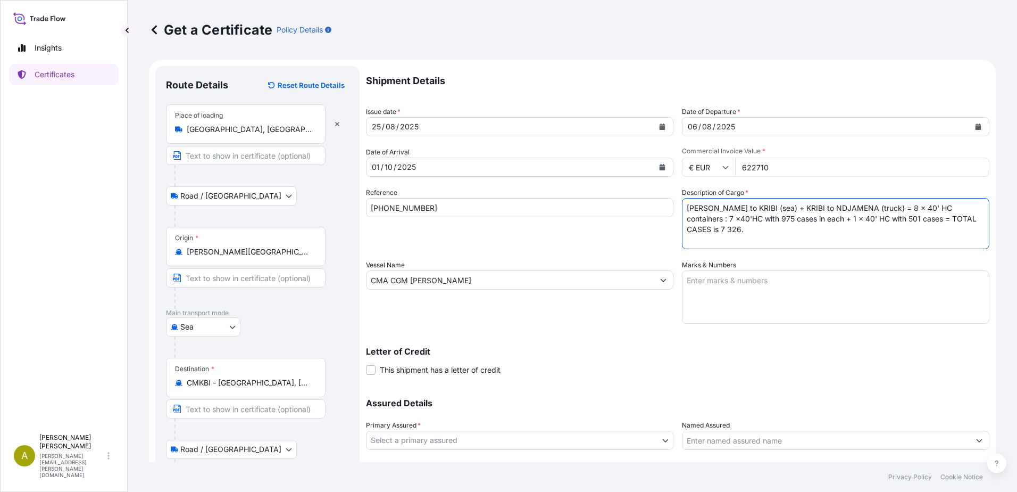
click at [958, 208] on textarea "[PERSON_NAME] to KRIBI (sea) + KRIBI to NDJAMENA (truck) = 8 x 40' HC container…" at bounding box center [836, 223] width 308 height 51
drag, startPoint x: 966, startPoint y: 218, endPoint x: 958, endPoint y: 251, distance: 33.9
click at [968, 218] on textarea "[PERSON_NAME] to KRIBI (sea) + KRIBI to NDJAMENA (truck) = 8 x 40' HC container…" at bounding box center [836, 223] width 308 height 51
type textarea "[PERSON_NAME] to KRIBI (sea) + KRIBI to NDJAMENA (truck) = 8 x 40' HC container…"
click at [707, 280] on textarea "Marks & Numbers" at bounding box center [836, 296] width 308 height 53
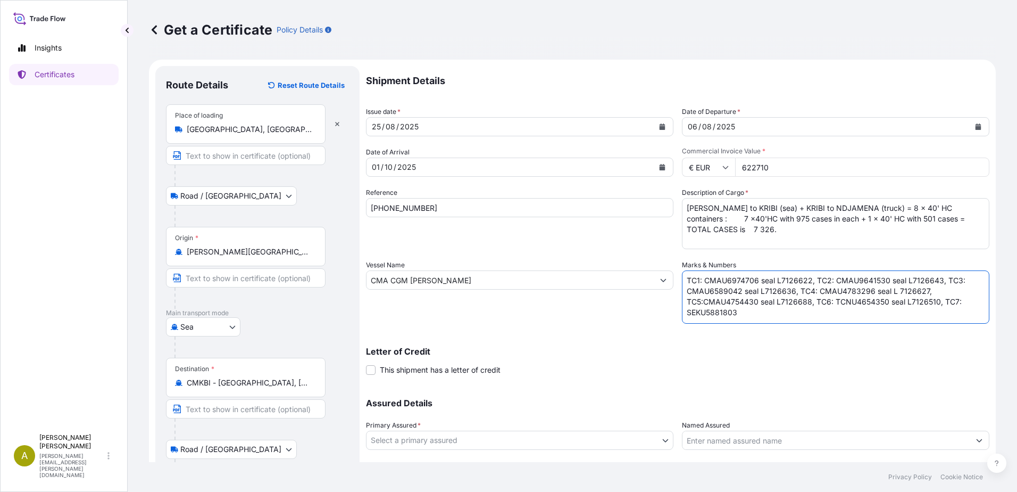
click at [940, 280] on textarea "TC1: CMAU6974706 seal L7126622, TC2: CMAU9641530 seal L7126643, TC3: CMAU658904…" at bounding box center [836, 296] width 308 height 53
click at [939, 299] on textarea "TC1: CMAU6974706 seal L7126622, TC2: CMAU9641530 seal L7126643, TC3: CMAU658904…" at bounding box center [836, 296] width 308 height 53
click at [764, 312] on textarea "TC1: CMAU6974706 seal L7126622, TC2: CMAU9641530 seal L7126643, TC3: CMAU658904…" at bounding box center [836, 296] width 308 height 53
type textarea "TC1: CMAU6974706 seal L7126622, TC2: CMAU9641530 seal L7126643, TC3: CMAU658904…"
click at [732, 235] on textarea "[PERSON_NAME] to KRIBI (sea) + KRIBI to NDJAMENA (truck) = 8 x 40' HC container…" at bounding box center [836, 223] width 308 height 51
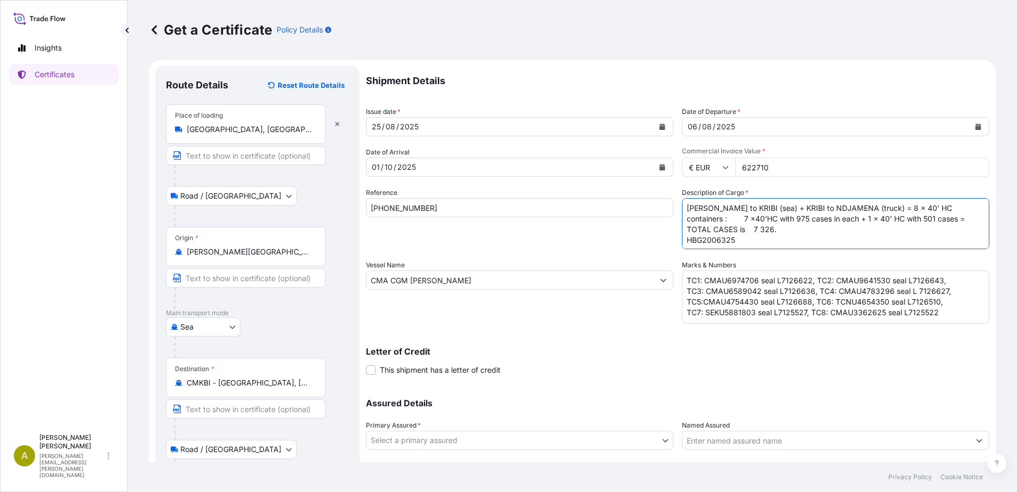
type textarea "[PERSON_NAME] to KRIBI (sea) + KRIBI to NDJAMENA (truck) = 8 x 40' HC container…"
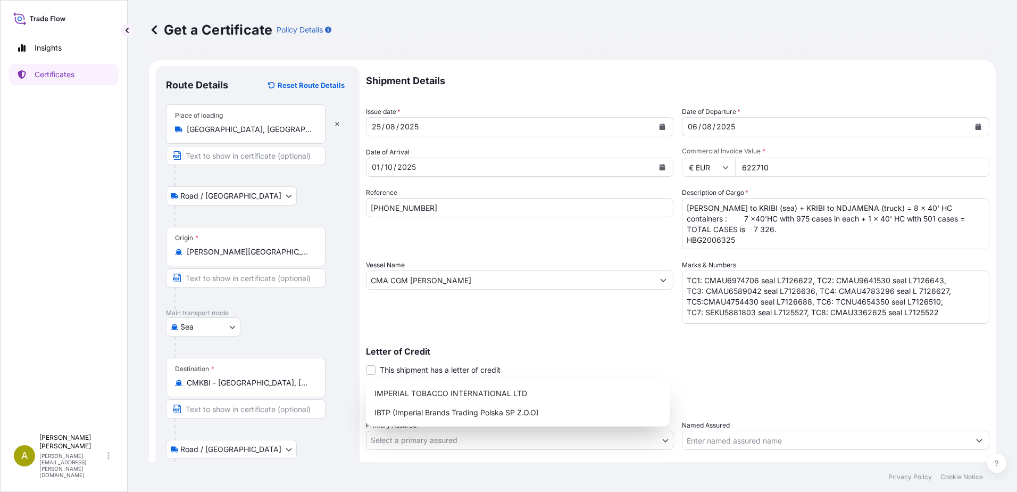
click at [663, 444] on body "Insights Certificates A [PERSON_NAME] [PERSON_NAME][EMAIL_ADDRESS][PERSON_NAME]…" at bounding box center [508, 246] width 1017 height 492
click at [540, 392] on div "IMPERIAL TOBACCO INTERNATIONAL LTD" at bounding box center [517, 393] width 295 height 19
select select "31694"
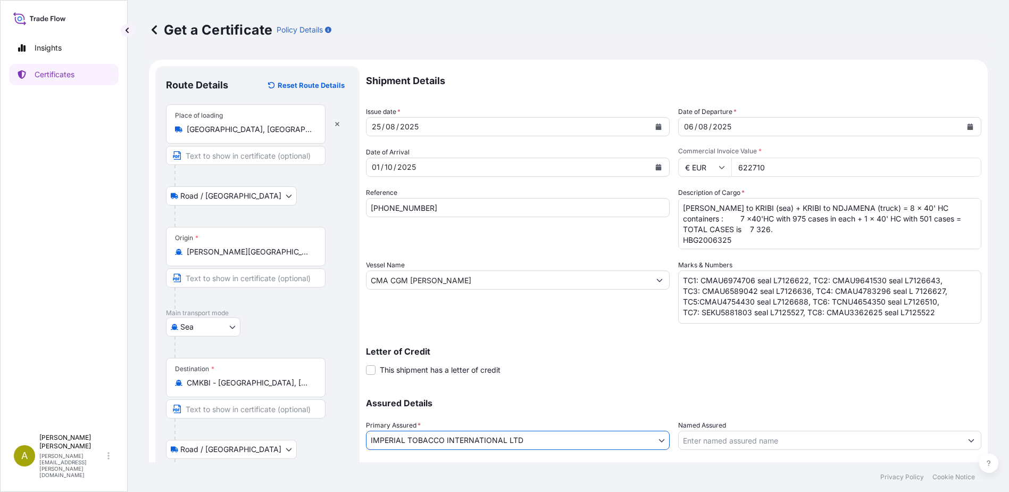
click at [970, 441] on button "Show suggestions" at bounding box center [971, 440] width 19 height 19
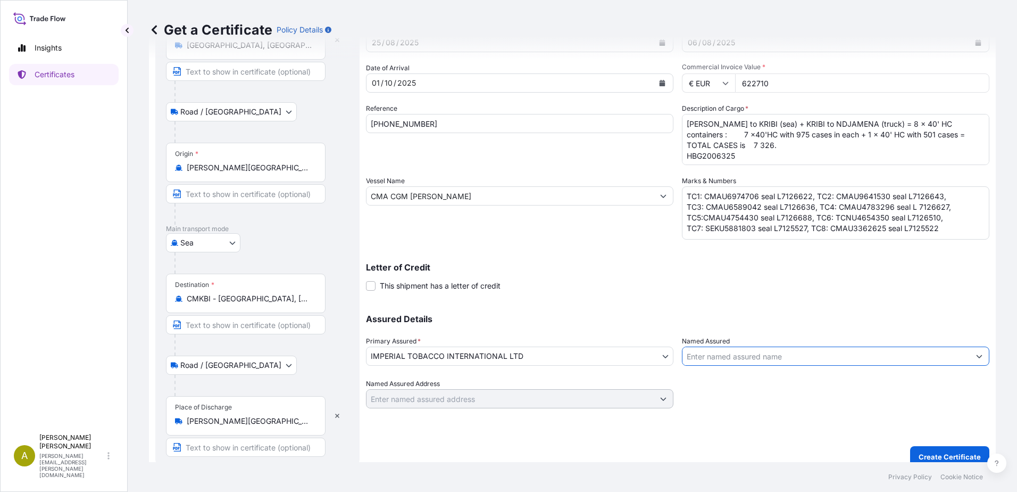
scroll to position [96, 0]
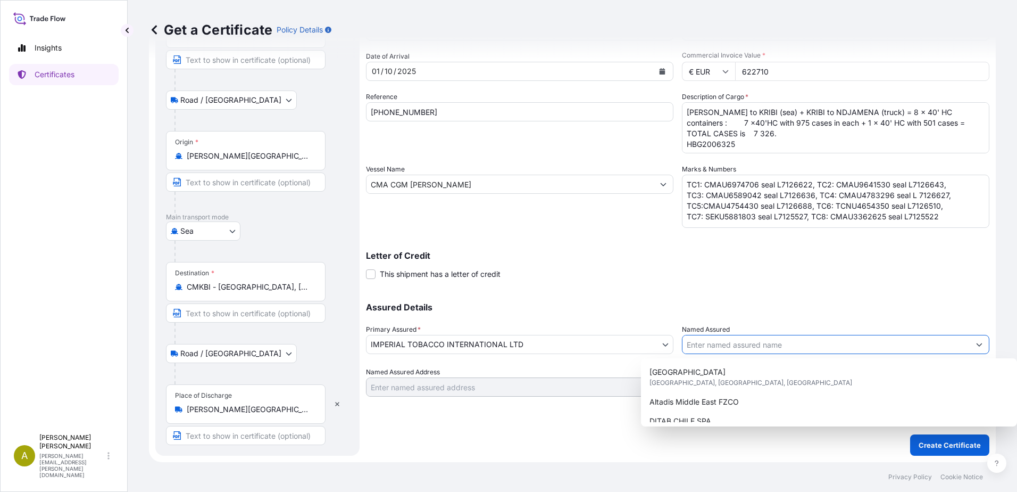
click at [976, 343] on icon "Show suggestions" at bounding box center [979, 344] width 6 height 6
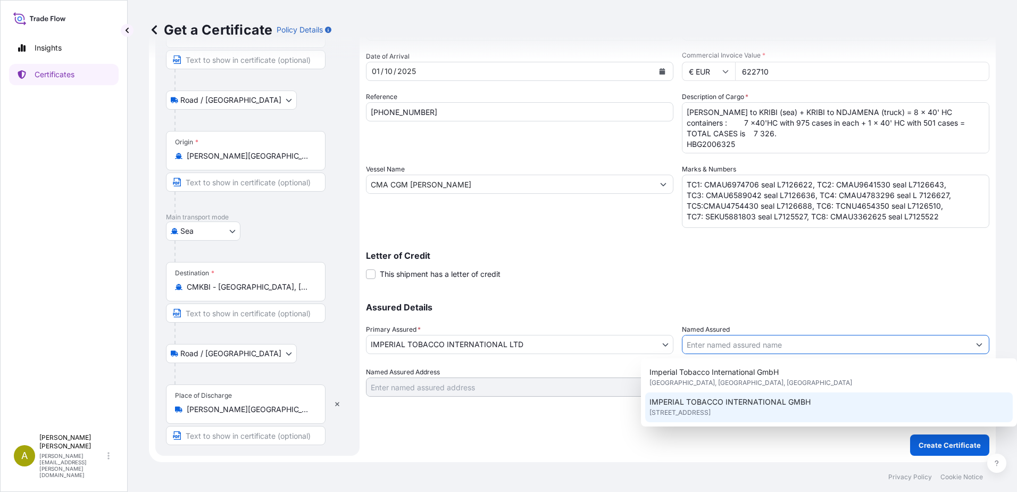
click at [711, 407] on span "[STREET_ADDRESS]" at bounding box center [680, 412] width 61 height 11
type input "IMPERIAL TOBACCO INTERNATIONAL GMBH"
type input "[STREET_ADDRESS]"
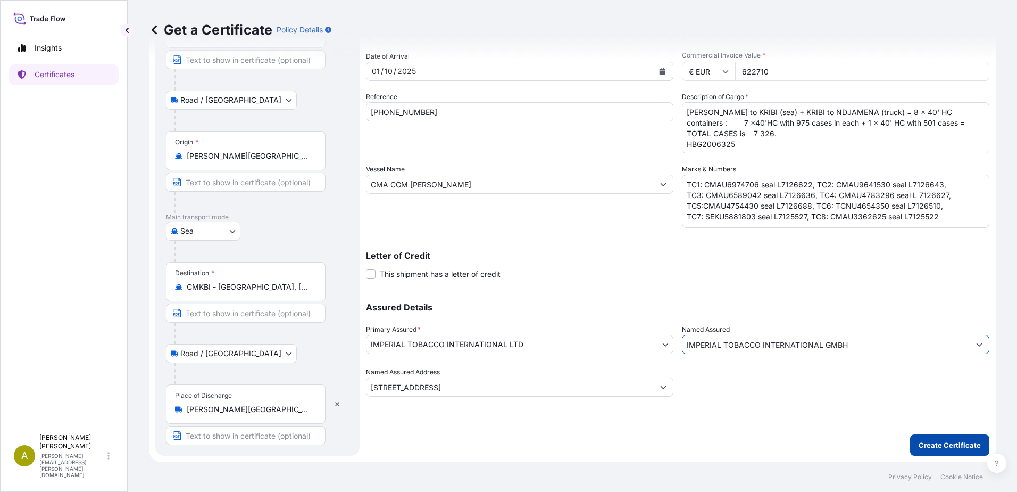
click at [925, 447] on p "Create Certificate" at bounding box center [950, 445] width 62 height 11
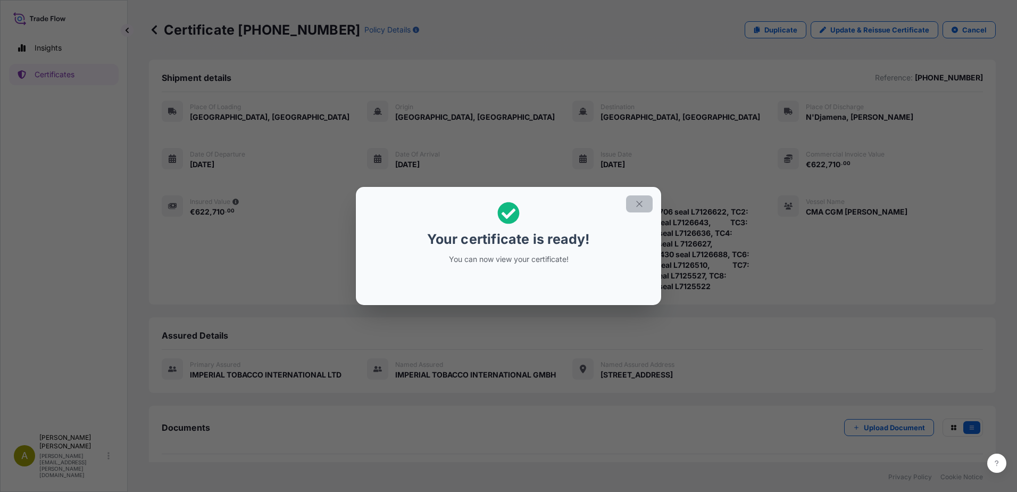
click at [633, 202] on button "button" at bounding box center [639, 203] width 27 height 17
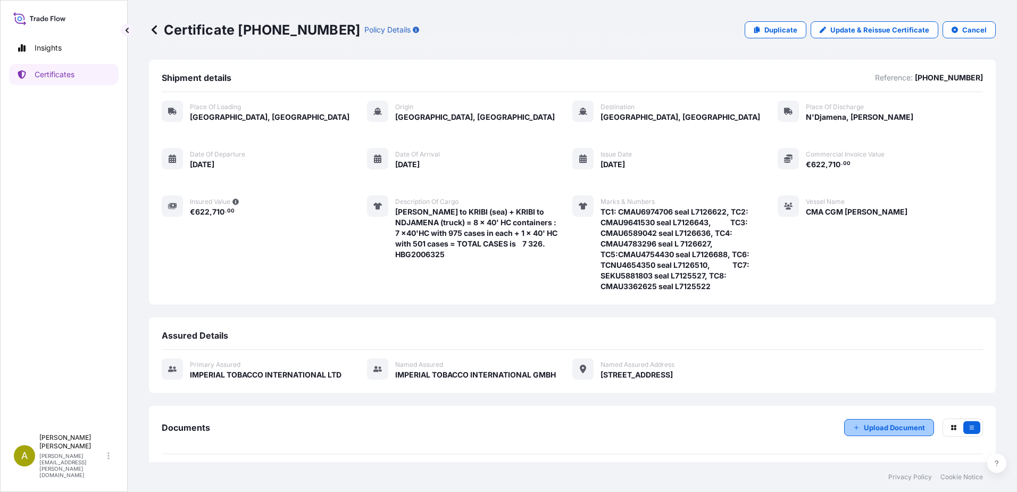
click at [896, 427] on p "Upload Document" at bounding box center [894, 427] width 61 height 11
click at [969, 425] on icon "button" at bounding box center [972, 427] width 6 height 6
click at [951, 427] on icon "button" at bounding box center [953, 427] width 5 height 5
click at [865, 427] on p "Upload Document" at bounding box center [894, 427] width 61 height 11
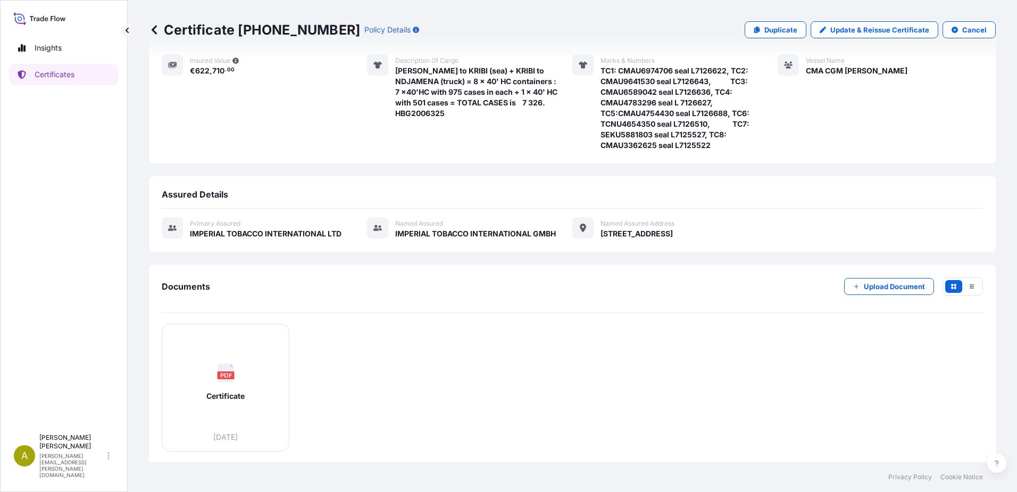
scroll to position [143, 0]
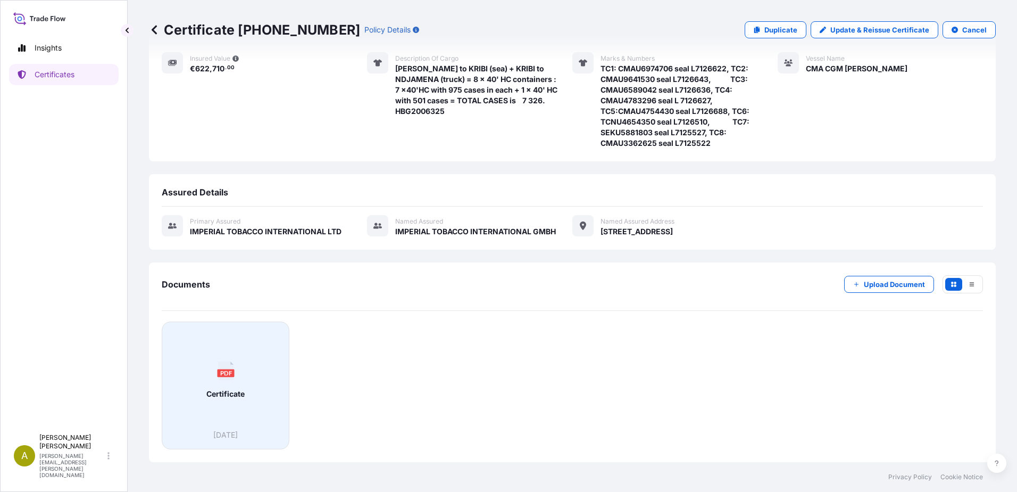
click at [239, 387] on div "PDF Certificate" at bounding box center [226, 379] width 110 height 99
